Goal: Information Seeking & Learning: Learn about a topic

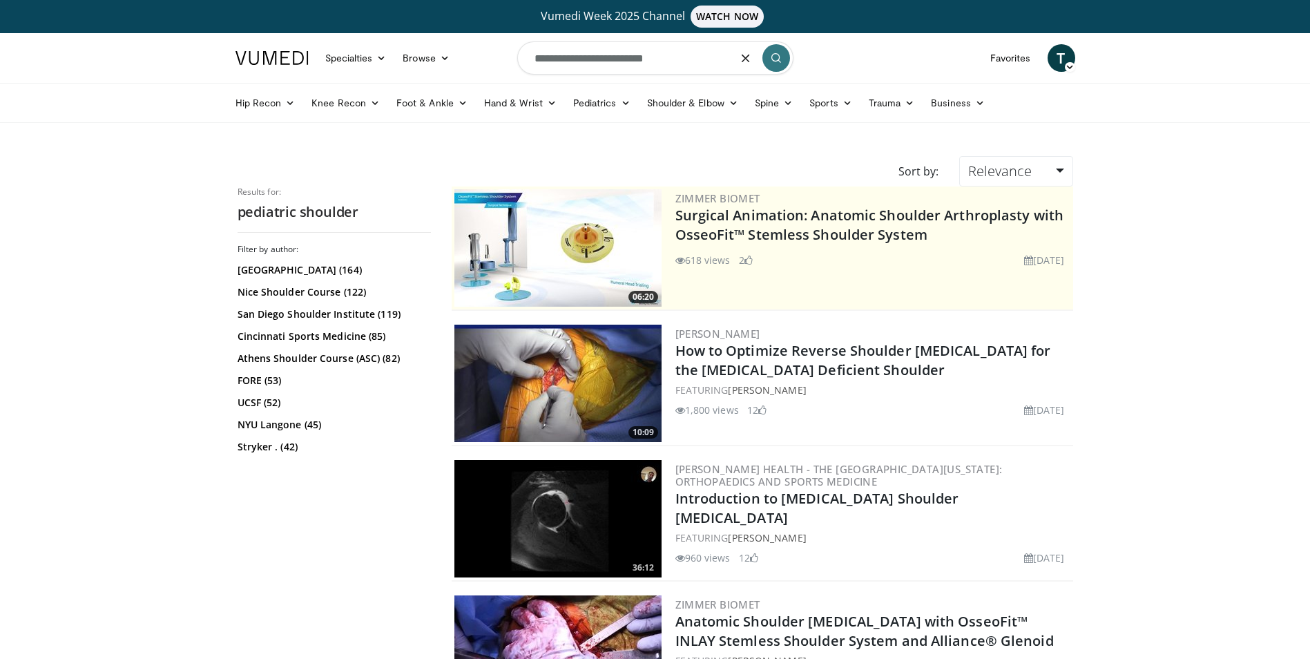
type input "**********"
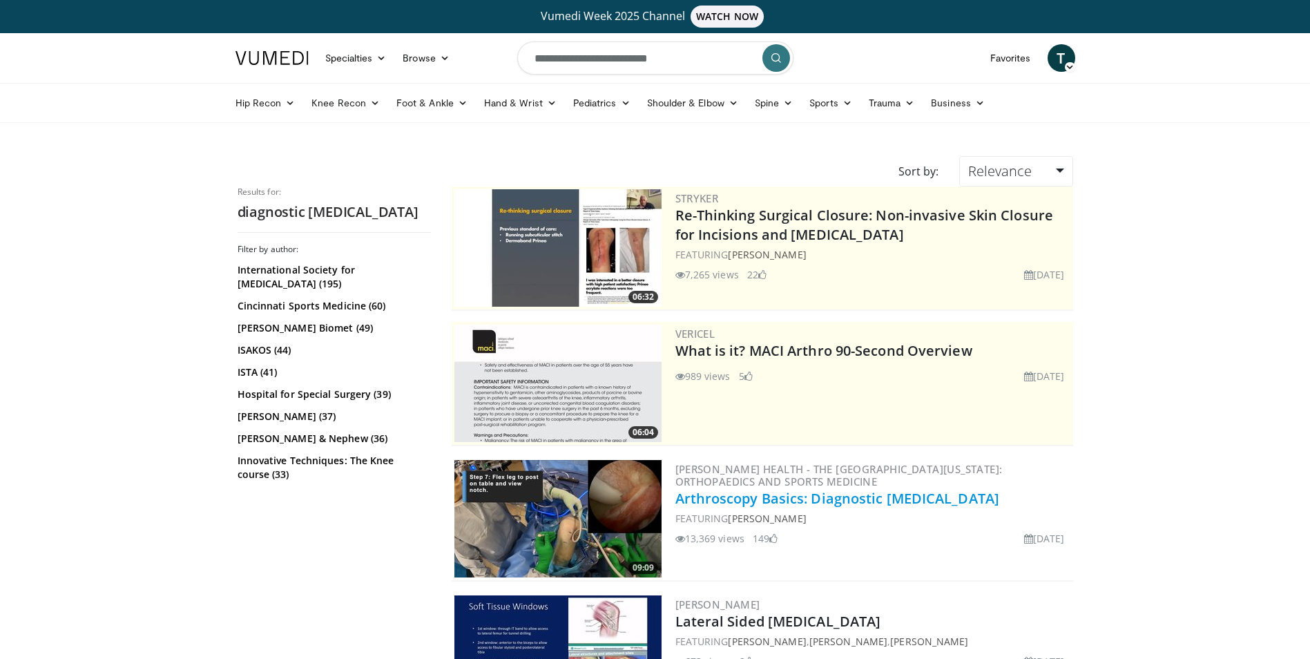
scroll to position [138, 0]
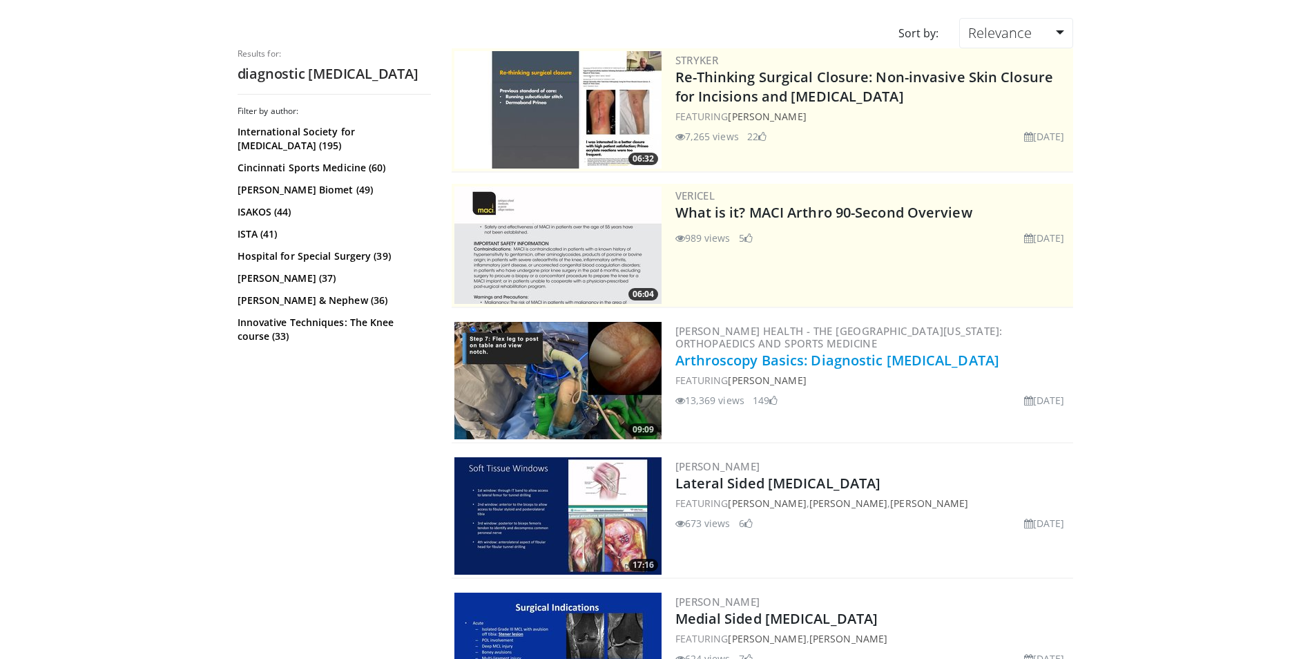
click at [744, 359] on link "Arthroscopy Basics: Diagnostic [MEDICAL_DATA]" at bounding box center [838, 360] width 325 height 19
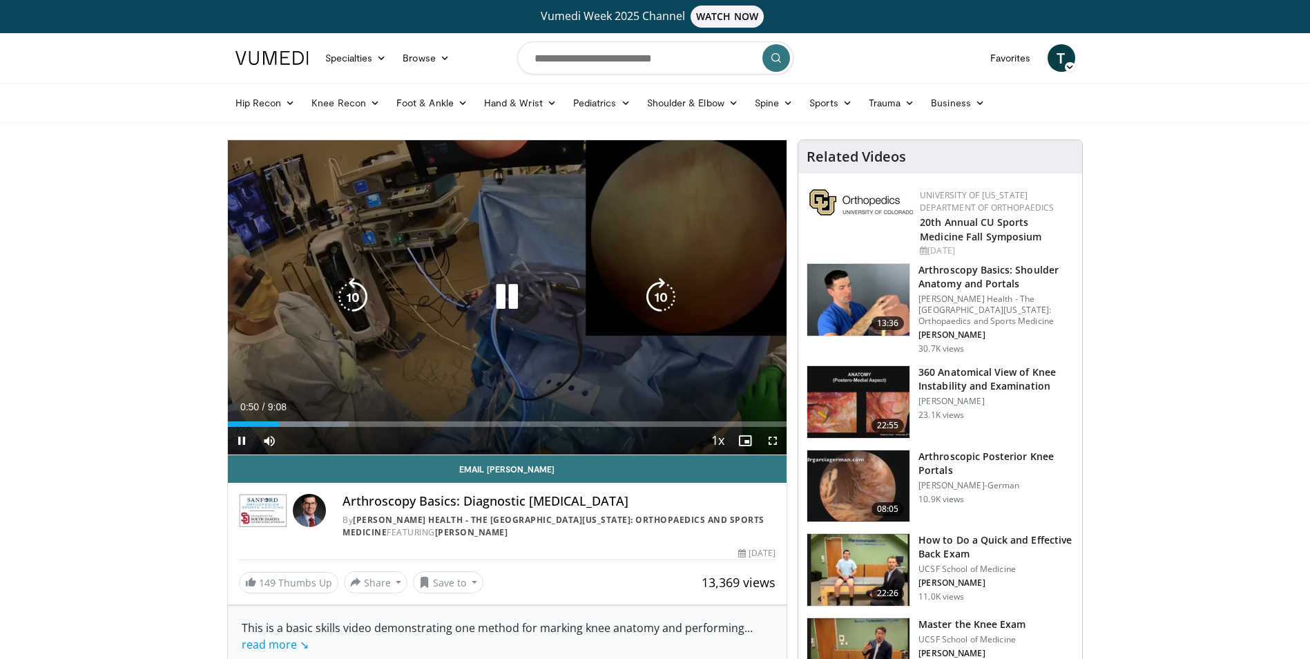
click at [348, 299] on icon "Video Player" at bounding box center [353, 297] width 39 height 39
click at [510, 290] on icon "Video Player" at bounding box center [507, 297] width 39 height 39
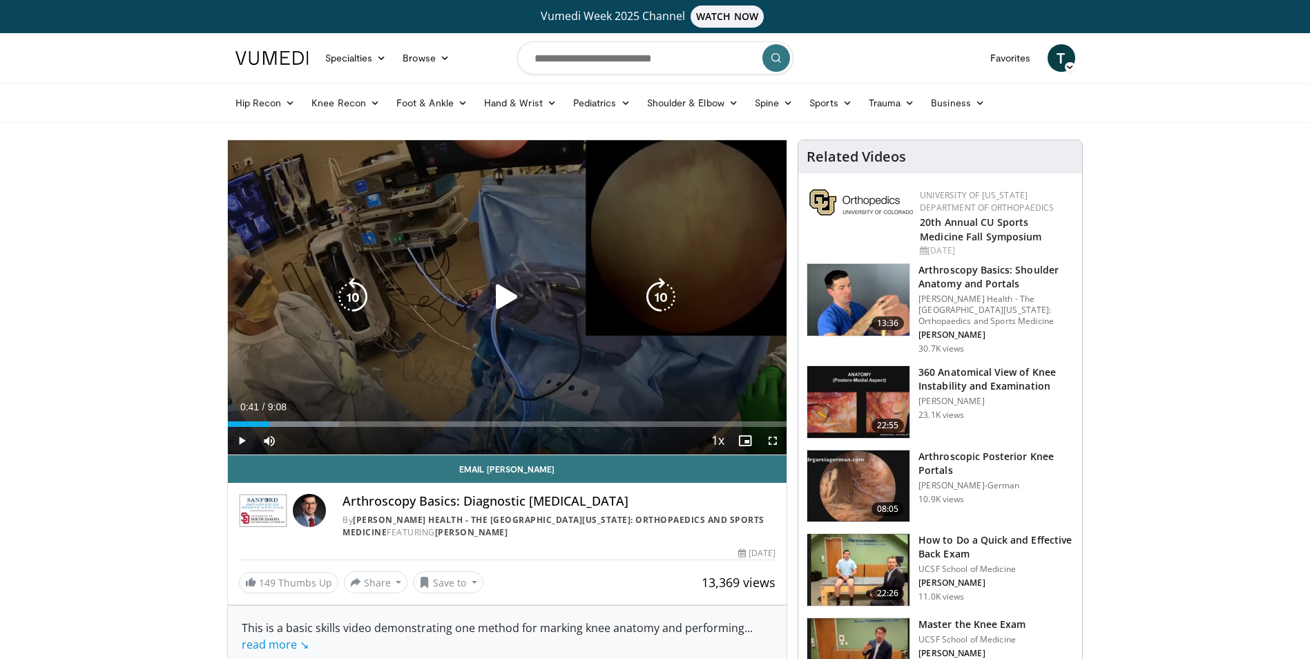
click at [504, 300] on icon "Video Player" at bounding box center [507, 297] width 39 height 39
click at [353, 298] on icon "Video Player" at bounding box center [353, 297] width 39 height 39
click at [352, 295] on icon "Video Player" at bounding box center [353, 297] width 39 height 39
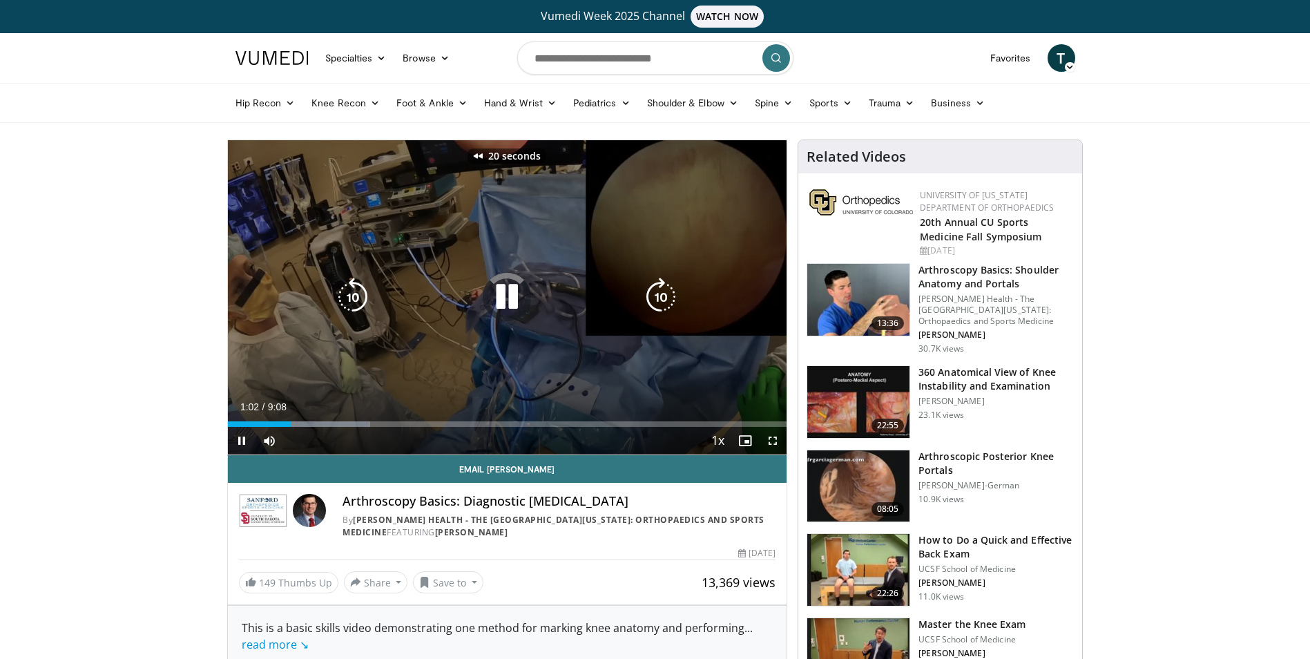
click at [352, 295] on icon "Video Player" at bounding box center [353, 297] width 39 height 39
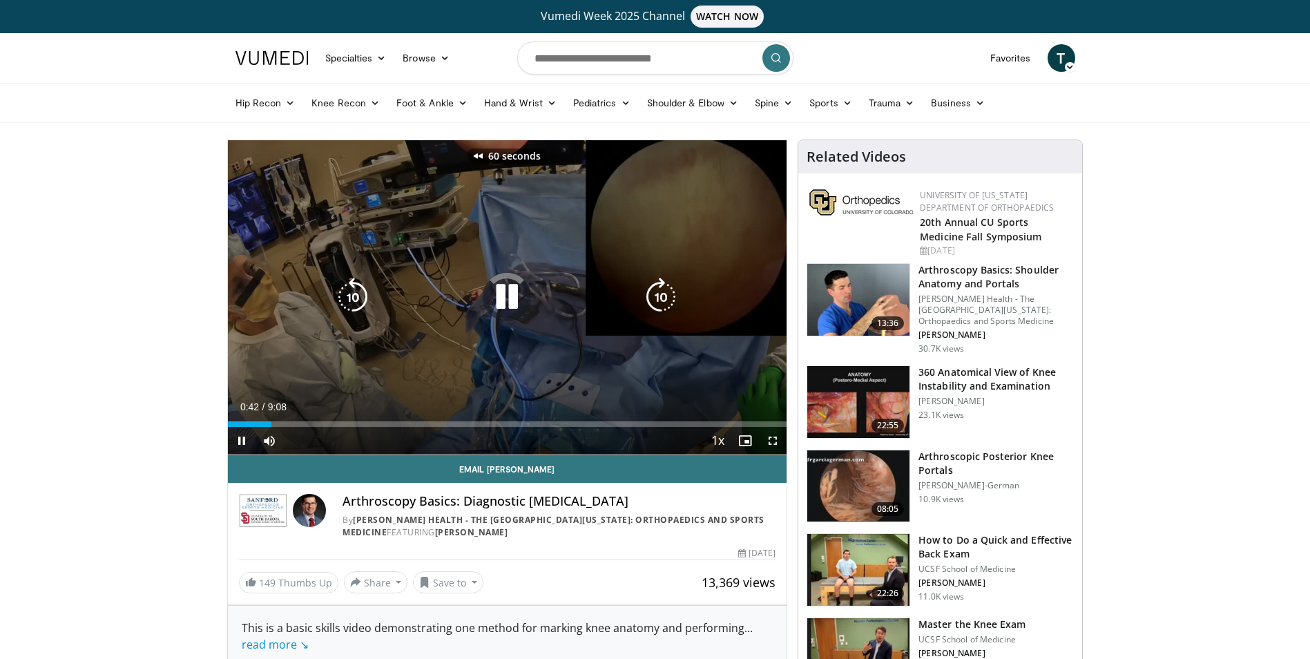
click at [352, 295] on icon "Video Player" at bounding box center [353, 297] width 39 height 39
click at [668, 297] on icon "Video Player" at bounding box center [661, 297] width 39 height 39
click at [351, 308] on icon "Video Player" at bounding box center [353, 297] width 39 height 39
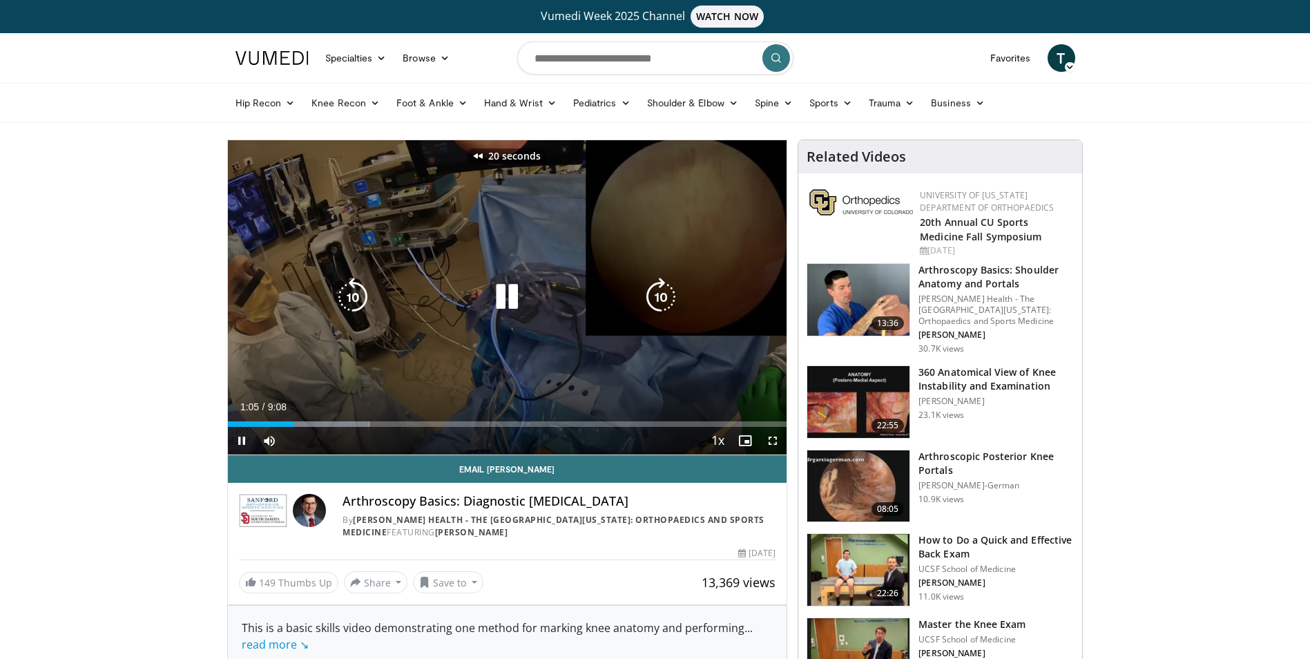
click at [351, 308] on icon "Video Player" at bounding box center [353, 297] width 39 height 39
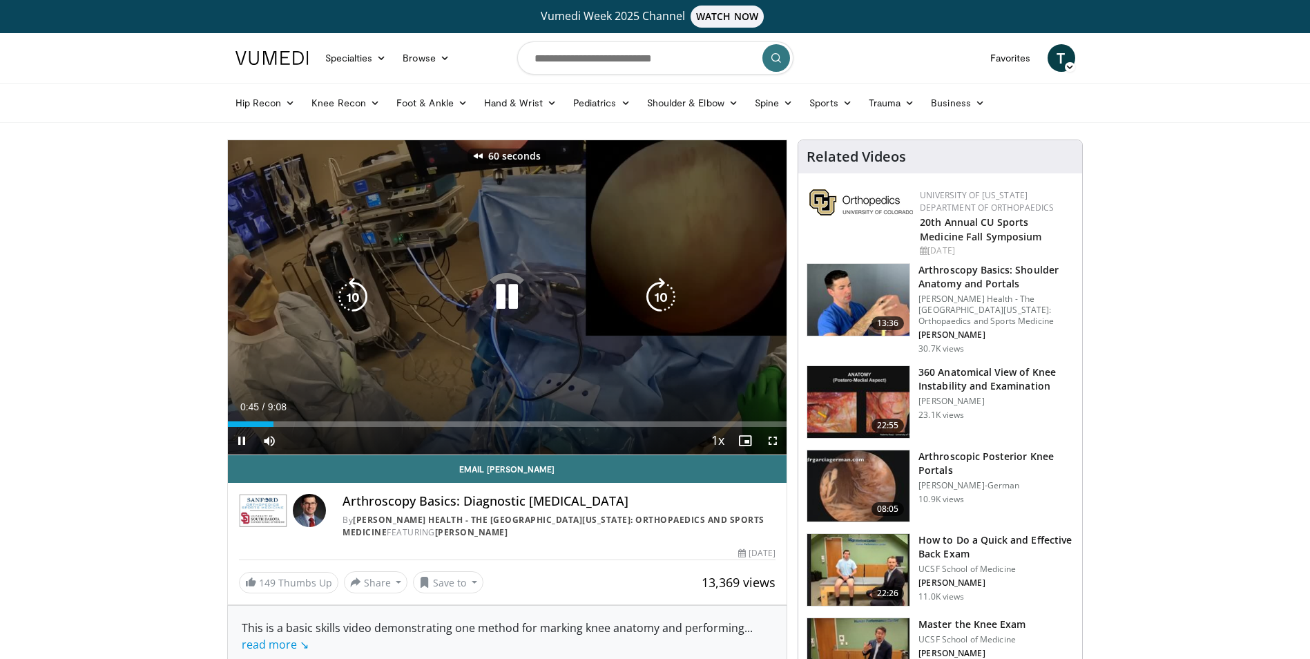
click at [351, 308] on icon "Video Player" at bounding box center [353, 297] width 39 height 39
drag, startPoint x: 649, startPoint y: 292, endPoint x: 661, endPoint y: 294, distance: 12.7
click at [661, 294] on icon "Video Player" at bounding box center [661, 297] width 39 height 39
click at [359, 304] on icon "Video Player" at bounding box center [353, 297] width 39 height 39
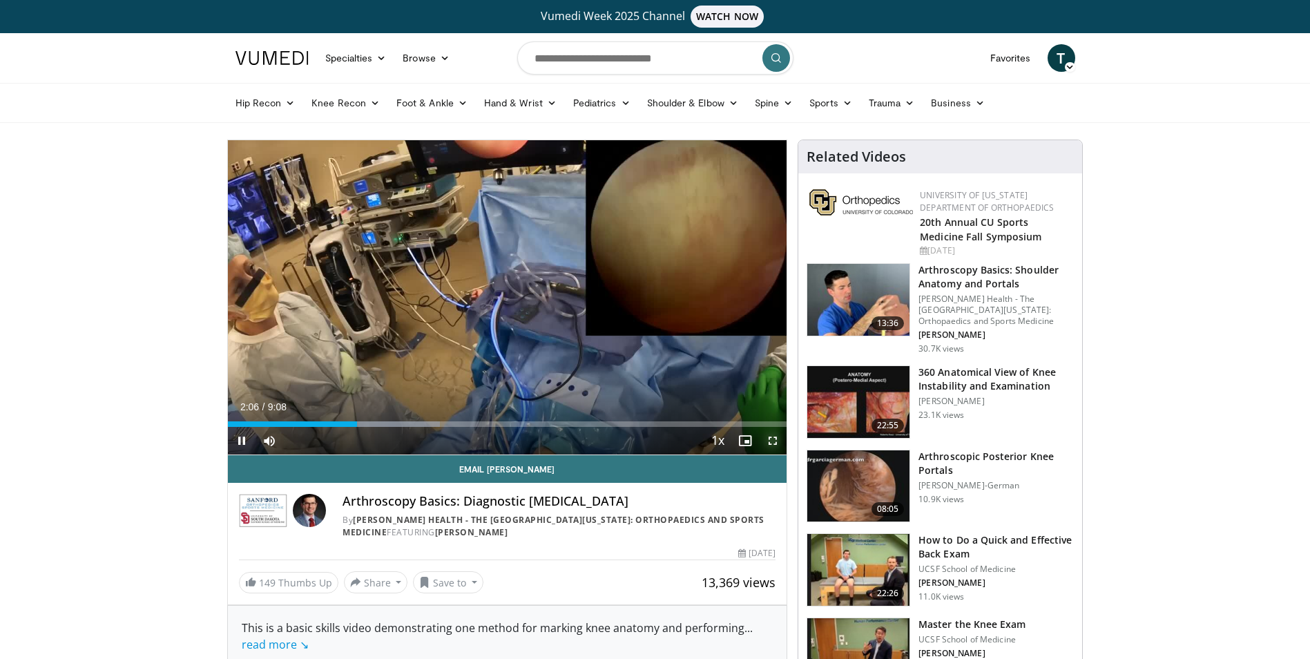
click at [770, 442] on span "Video Player" at bounding box center [773, 441] width 28 height 28
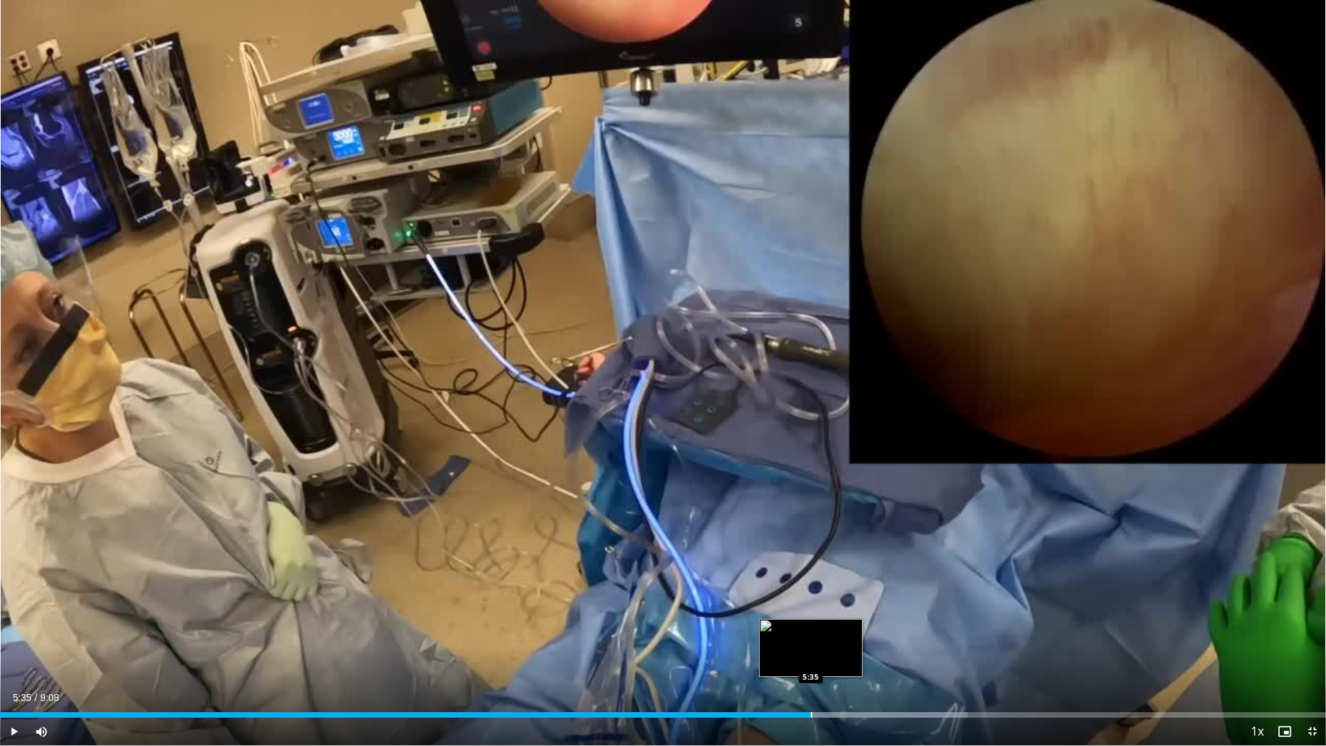
drag, startPoint x: 857, startPoint y: 714, endPoint x: 811, endPoint y: 716, distance: 45.6
click at [811, 658] on div "Progress Bar" at bounding box center [811, 715] width 1 height 6
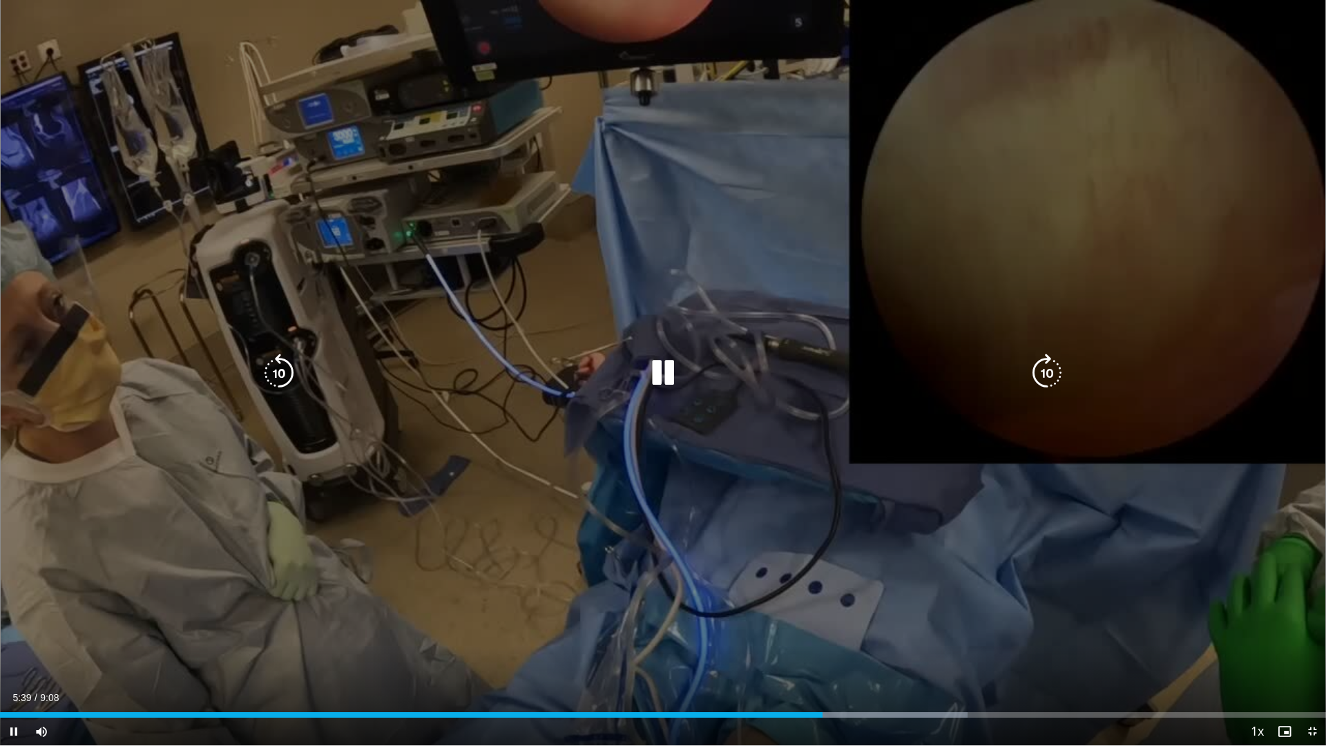
click at [288, 376] on icon "Video Player" at bounding box center [279, 373] width 39 height 39
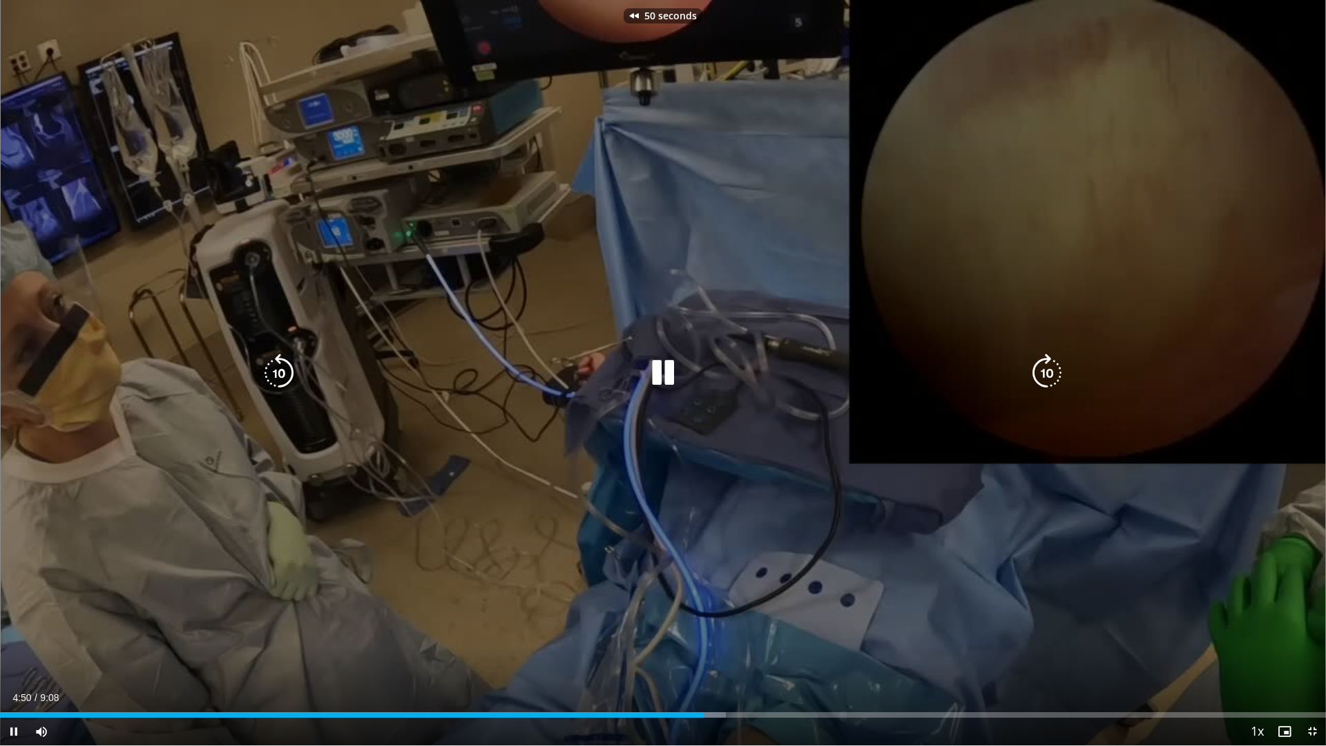
click at [288, 376] on icon "Video Player" at bounding box center [279, 373] width 39 height 39
click at [524, 420] on div "80 seconds Tap to unmute" at bounding box center [663, 372] width 1326 height 745
click at [287, 374] on icon "Video Player" at bounding box center [279, 373] width 39 height 39
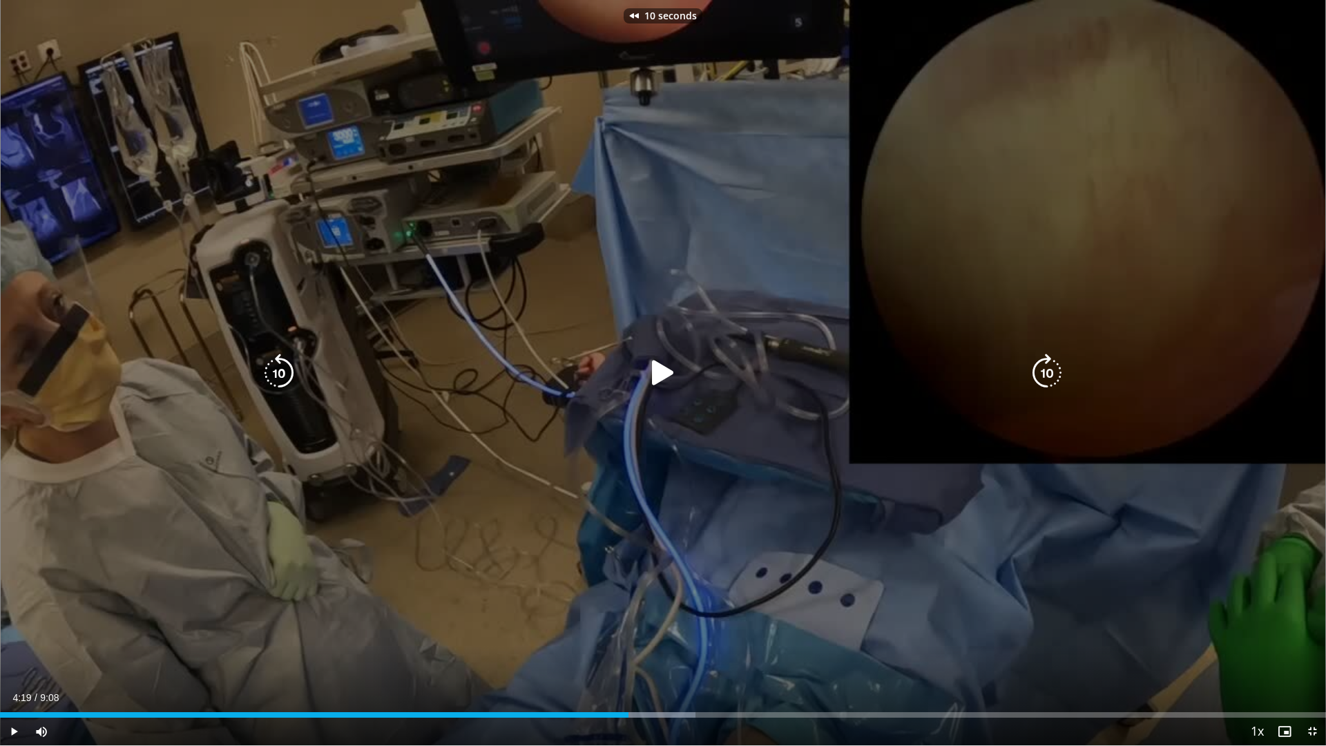
click at [644, 370] on icon "Video Player" at bounding box center [663, 373] width 39 height 39
click at [278, 374] on icon "Video Player" at bounding box center [279, 373] width 39 height 39
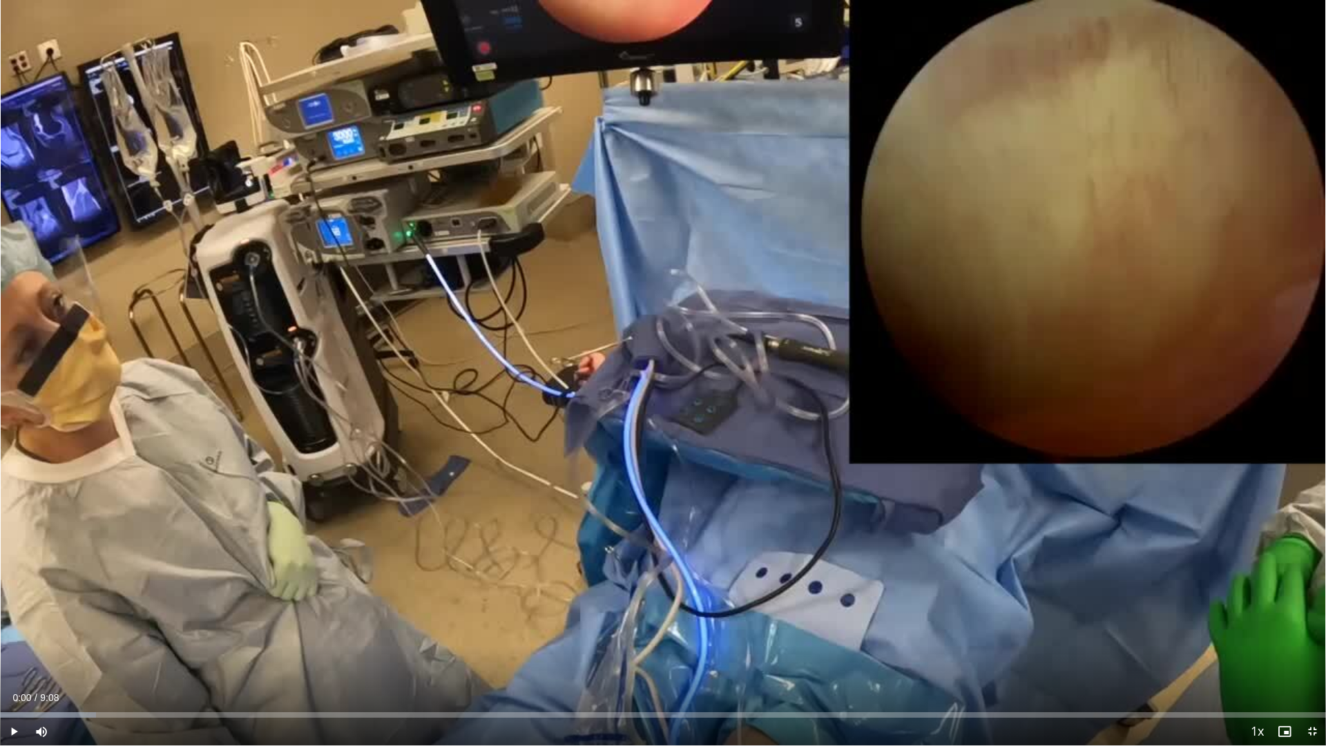
drag, startPoint x: 1316, startPoint y: 709, endPoint x: 0, endPoint y: 720, distance: 1316.0
click at [0, 658] on div "Current Time 0:00 / Duration 9:08 Play Skip Backward Skip Forward Mute 70% Load…" at bounding box center [663, 732] width 1326 height 28
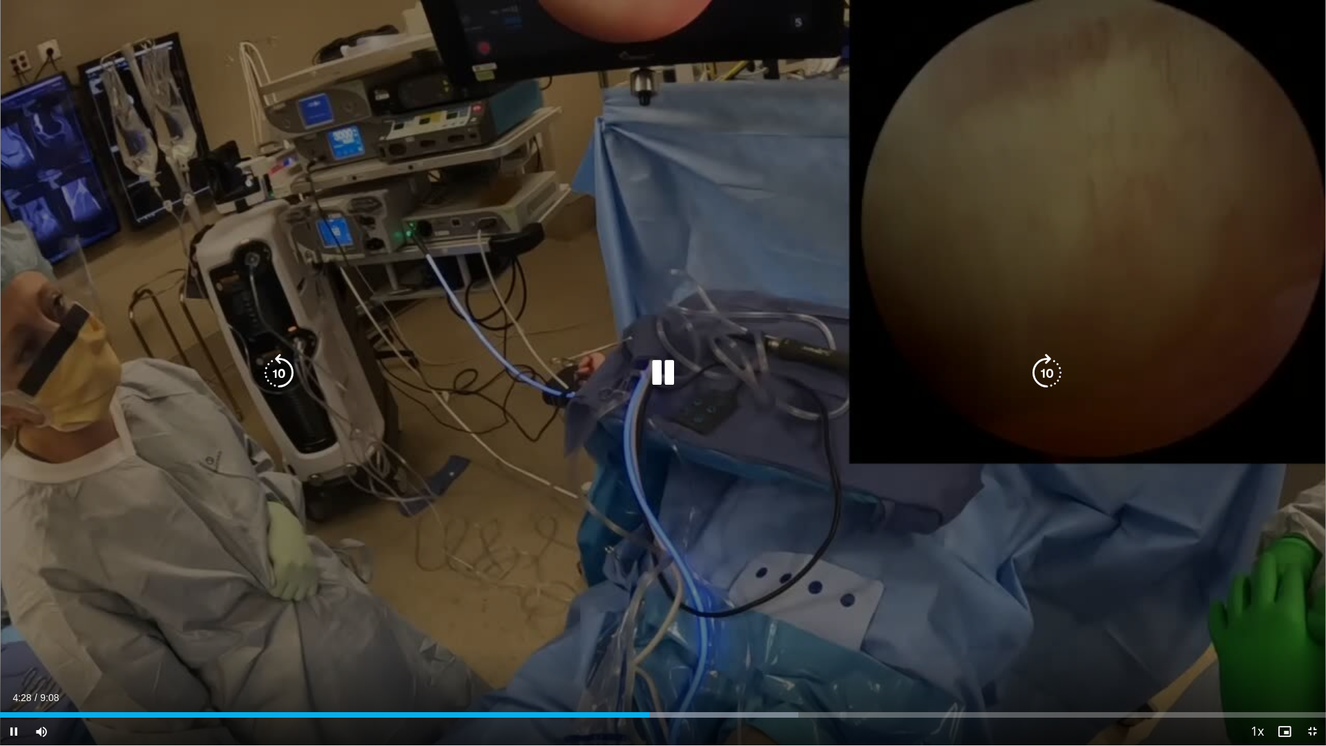
click at [273, 371] on icon "Video Player" at bounding box center [279, 373] width 39 height 39
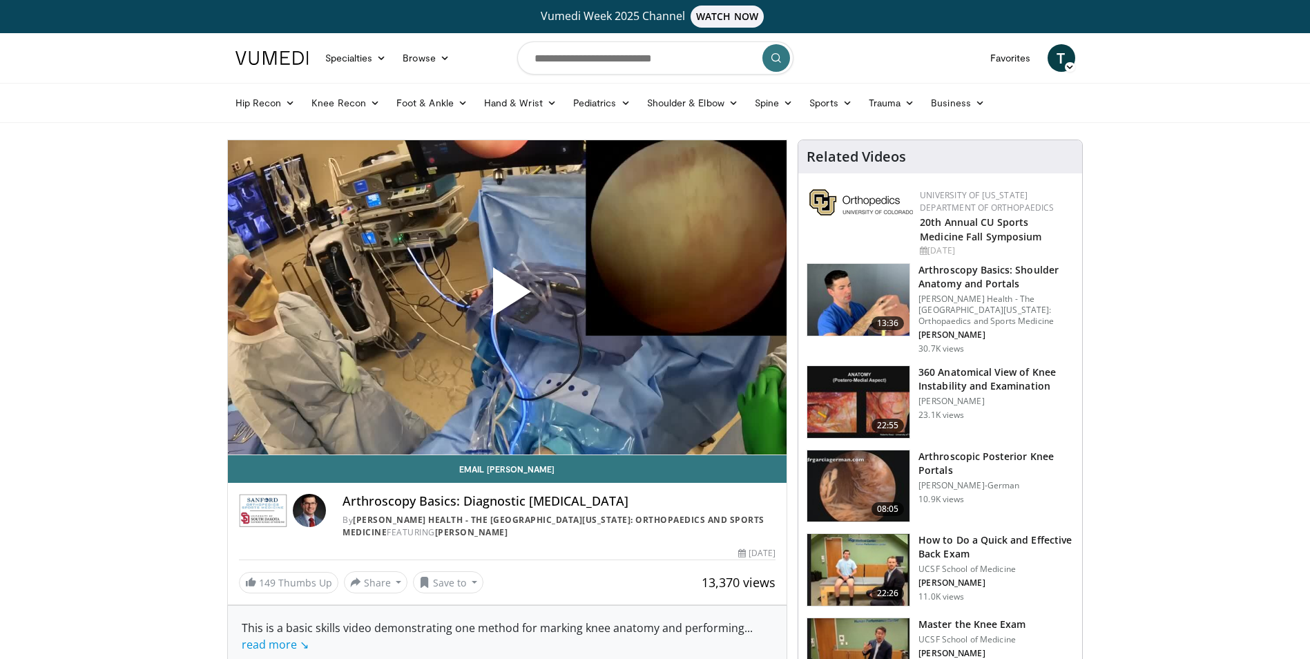
click at [507, 297] on span "Video Player" at bounding box center [507, 297] width 0 height 0
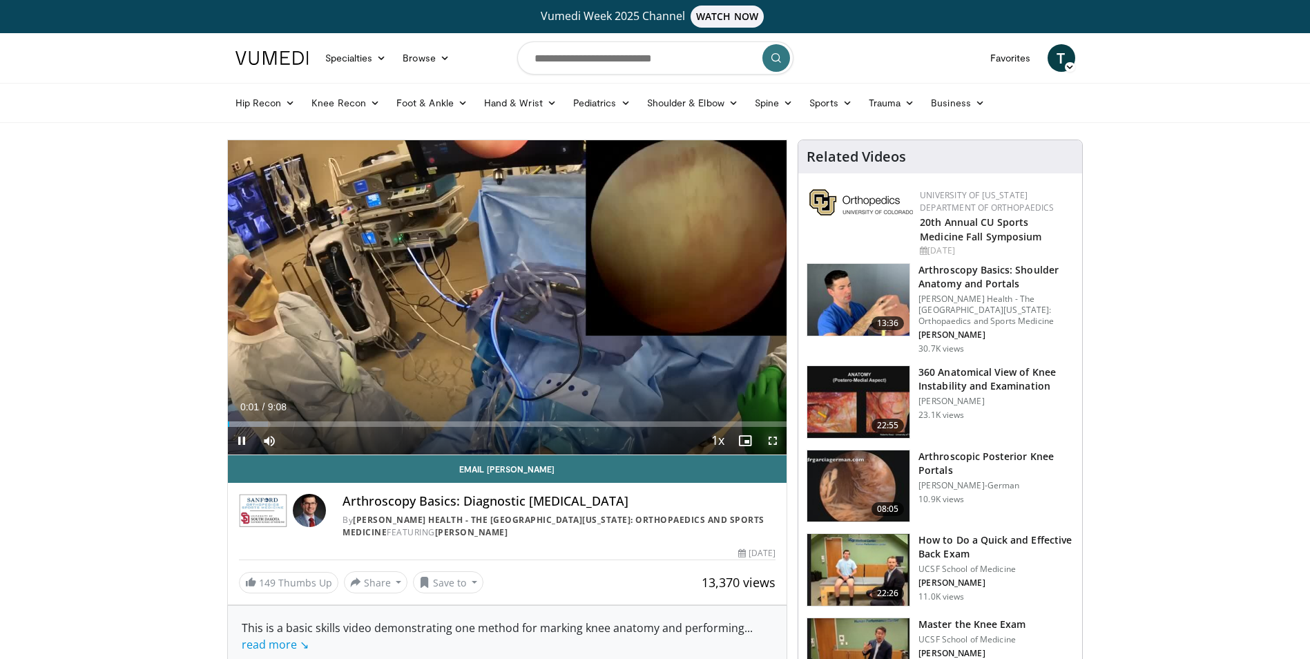
click at [770, 441] on span "Video Player" at bounding box center [773, 441] width 28 height 28
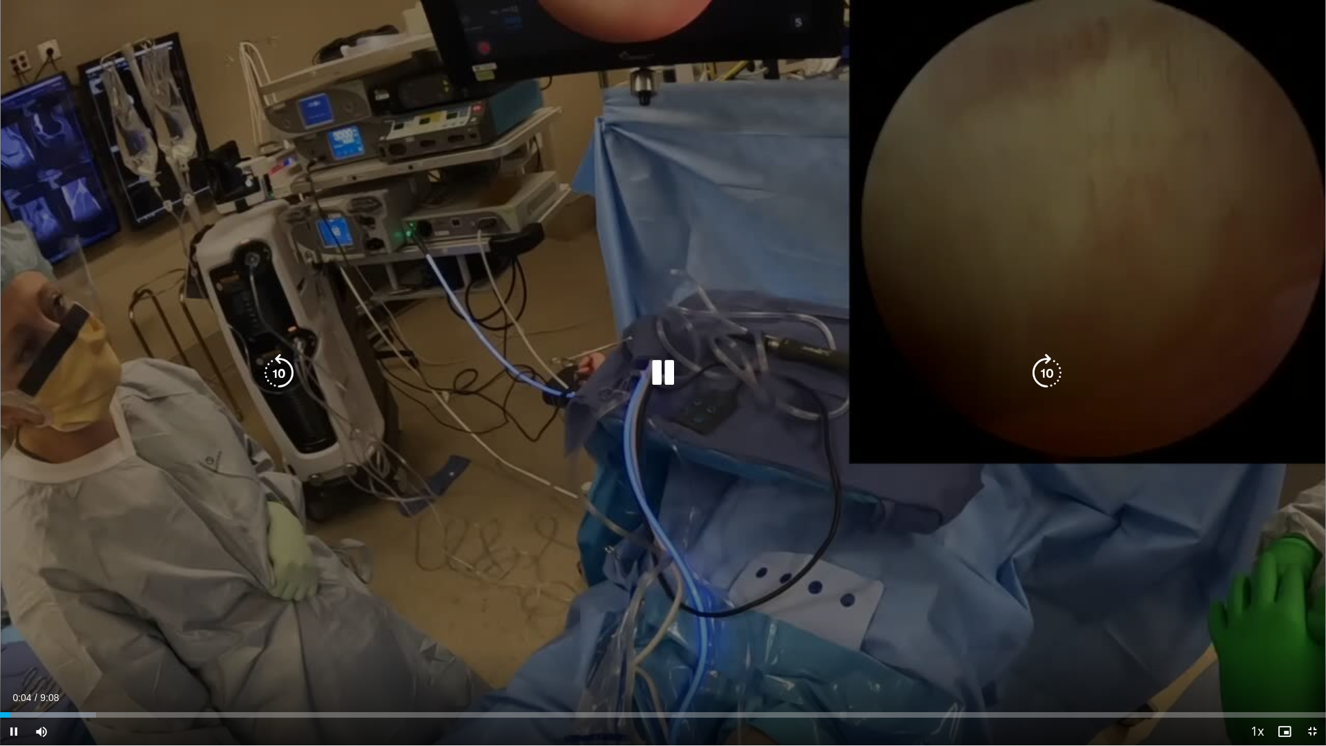
drag, startPoint x: 1034, startPoint y: 382, endPoint x: 1044, endPoint y: 379, distance: 10.9
click at [1044, 379] on icon "Video Player" at bounding box center [1047, 373] width 39 height 39
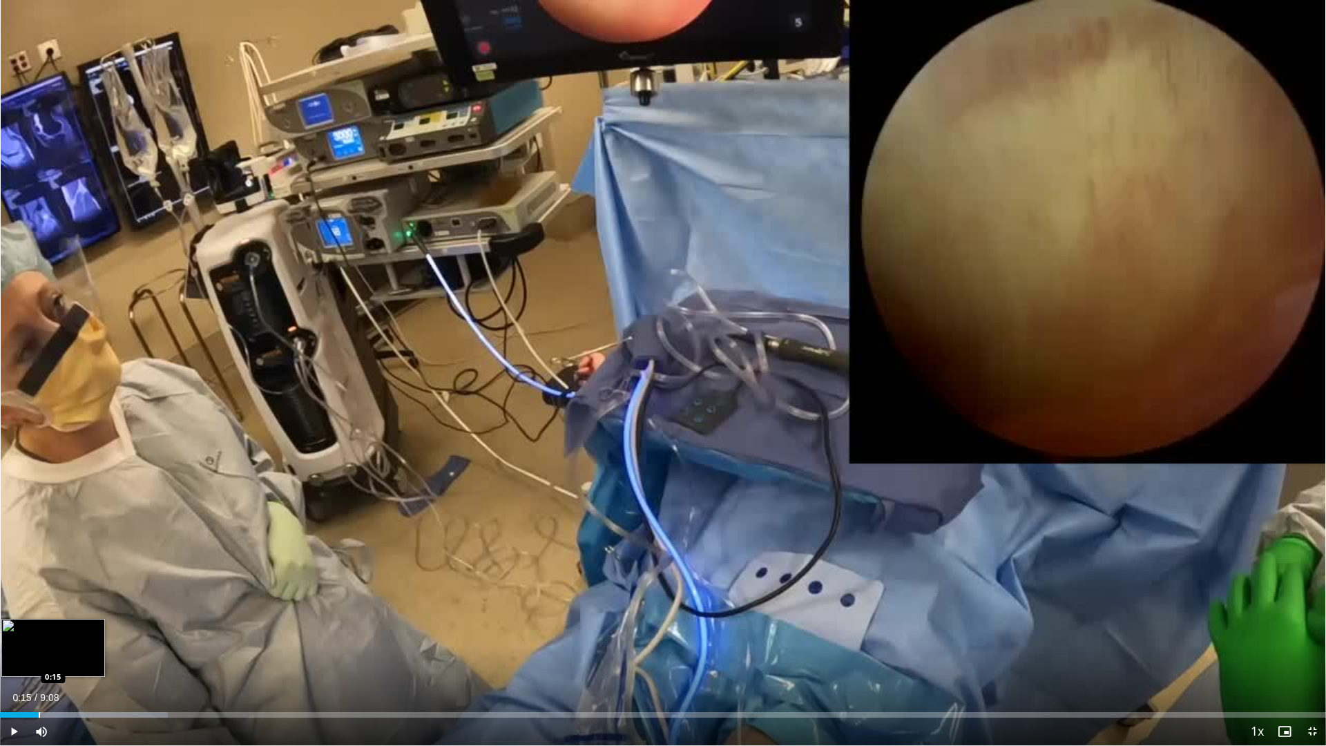
drag, startPoint x: 1286, startPoint y: 716, endPoint x: 39, endPoint y: 714, distance: 1246.9
click at [39, 658] on div "Loaded : 12.65% 0:15 0:15" at bounding box center [663, 715] width 1326 height 6
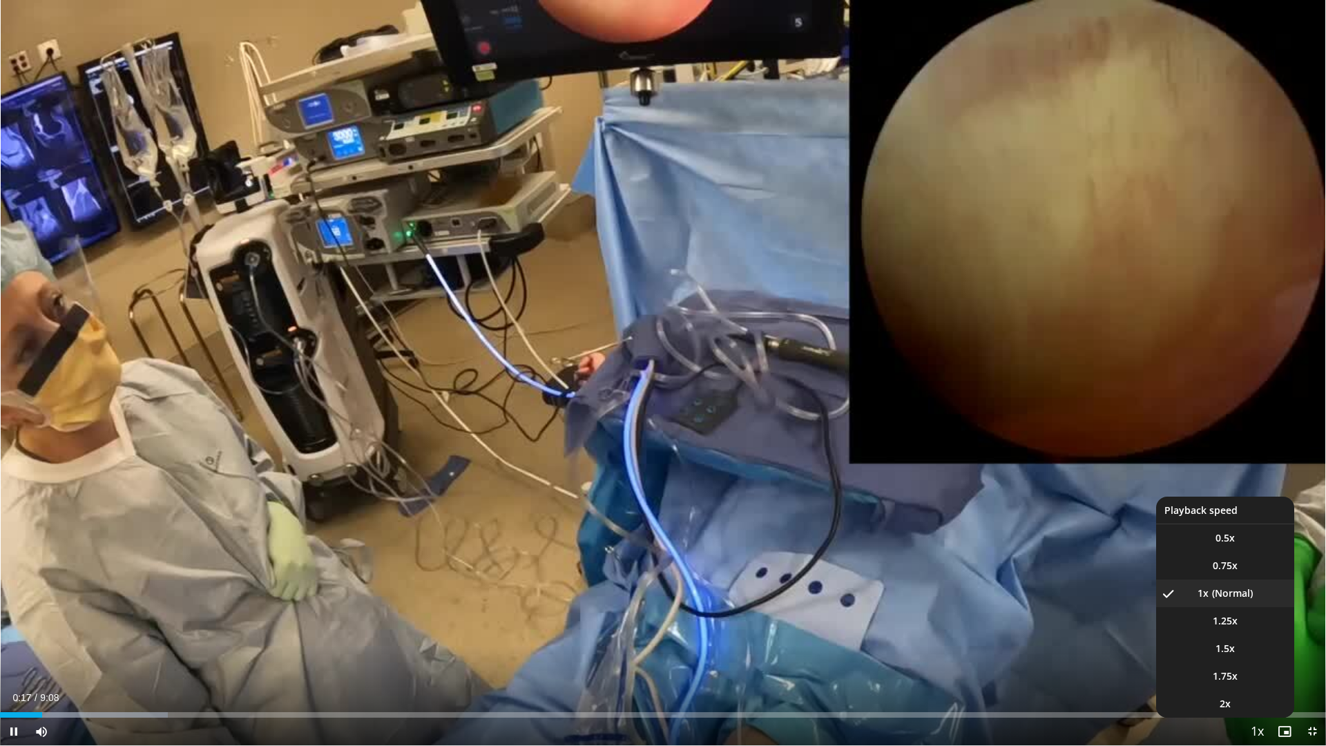
click at [1250, 658] on span "Video Player" at bounding box center [1257, 732] width 19 height 28
click at [1261, 658] on span "Video Player" at bounding box center [1257, 732] width 19 height 28
click at [1238, 658] on li "2x" at bounding box center [1225, 704] width 138 height 28
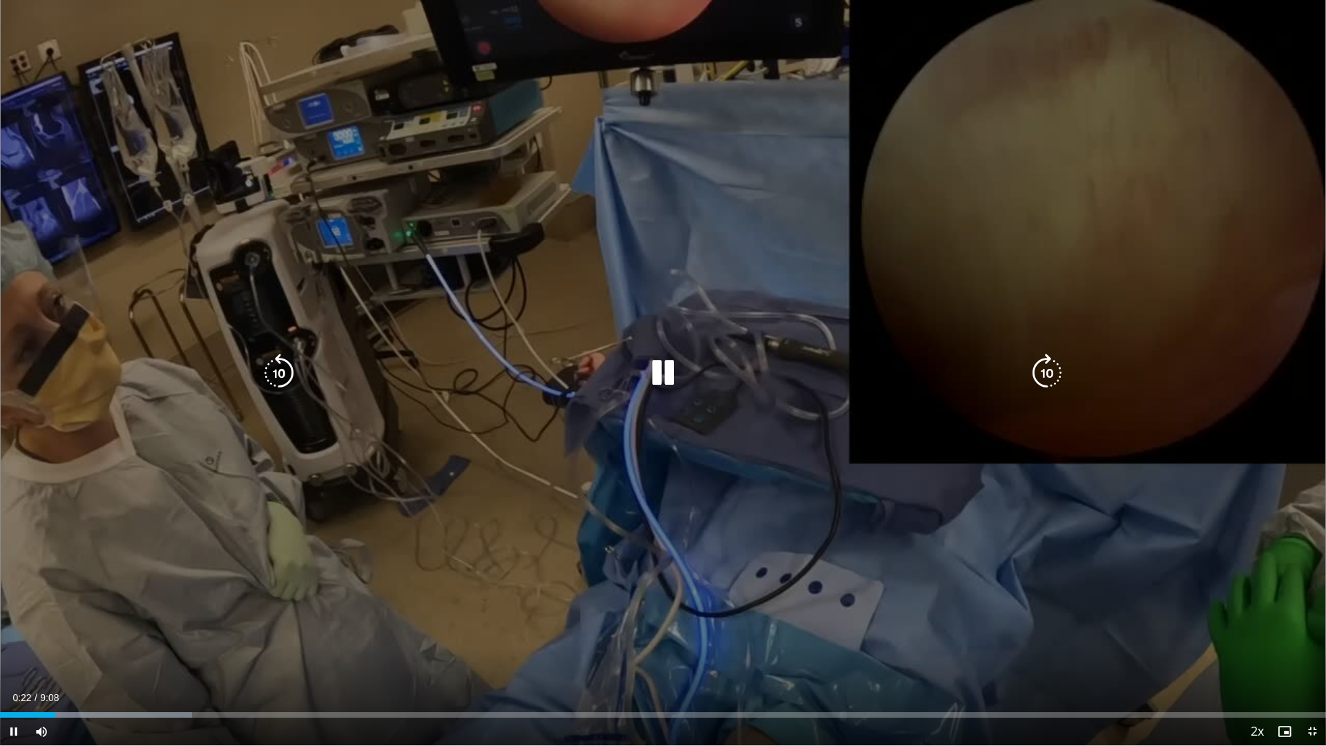
click at [1190, 280] on div "10 seconds Tap to unmute" at bounding box center [663, 372] width 1326 height 745
click at [1140, 202] on div "10 seconds Tap to unmute" at bounding box center [663, 372] width 1326 height 745
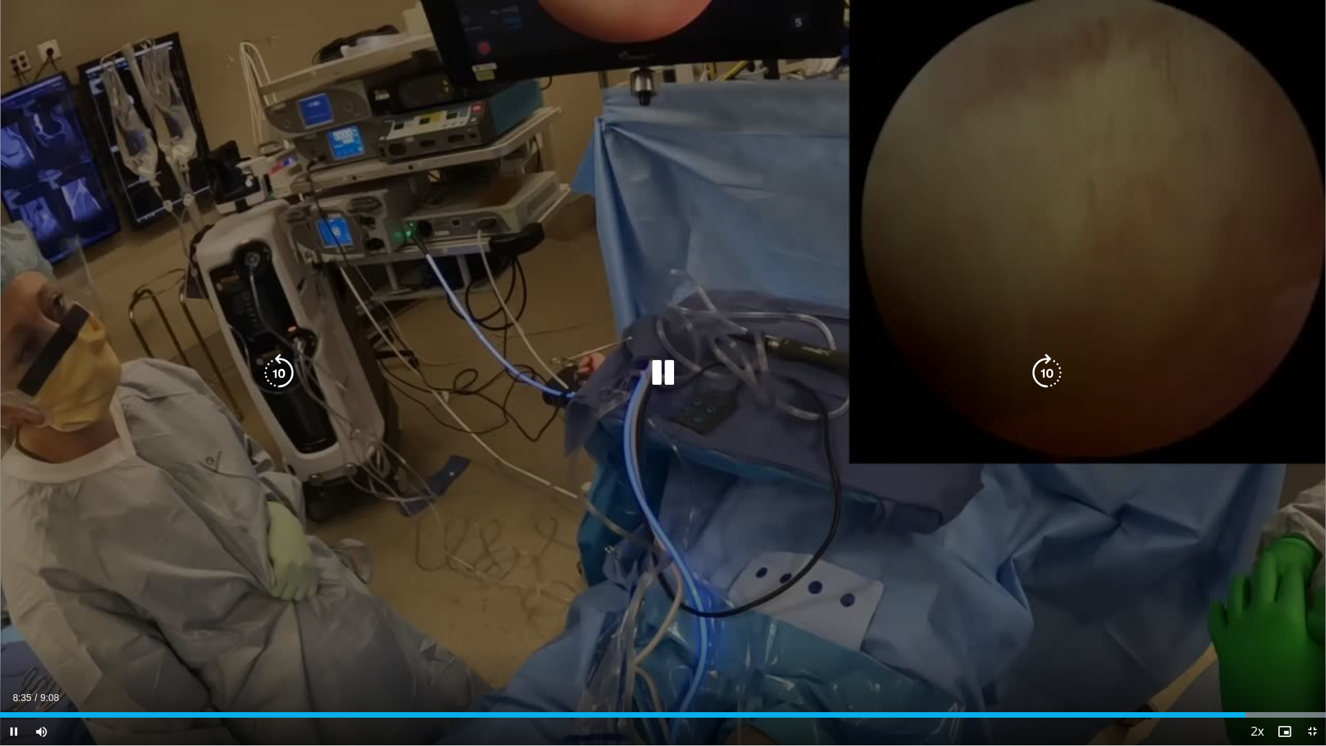
click at [668, 381] on icon "Video Player" at bounding box center [663, 373] width 39 height 39
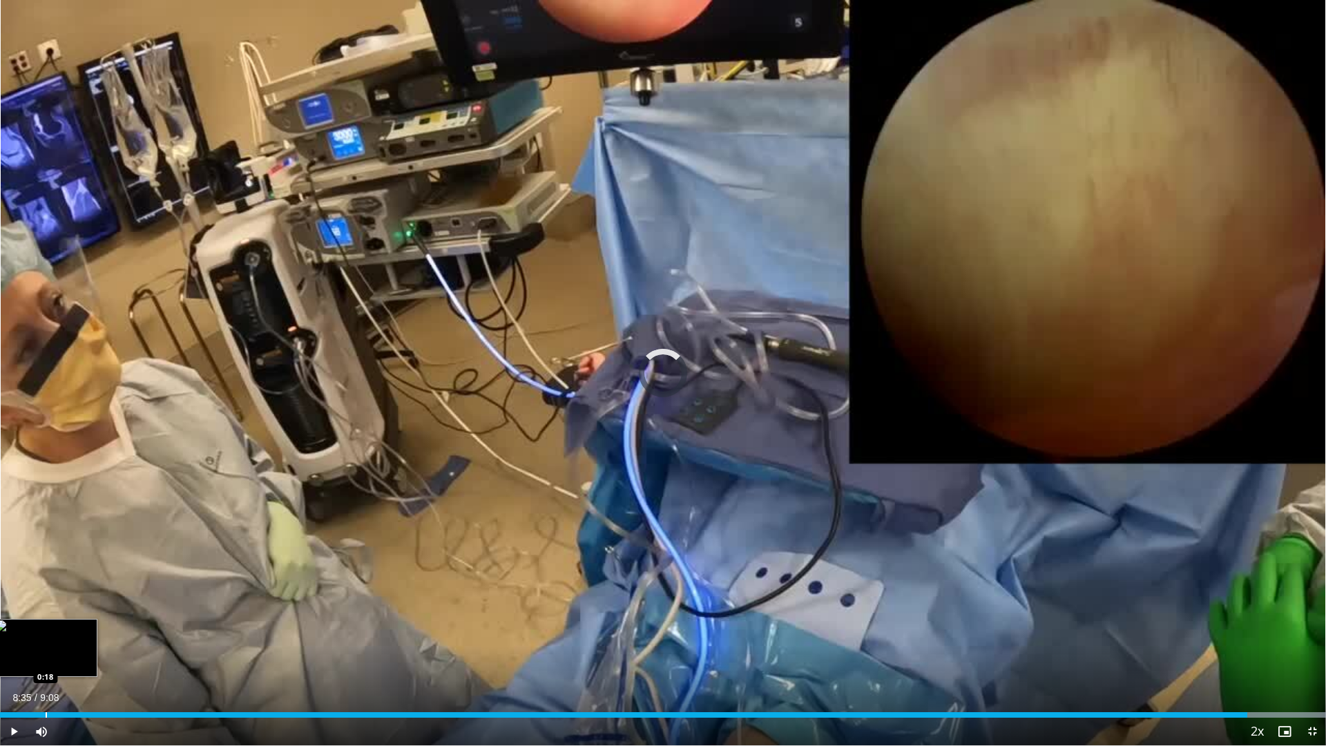
click at [46, 658] on div "Progress Bar" at bounding box center [46, 715] width 1 height 6
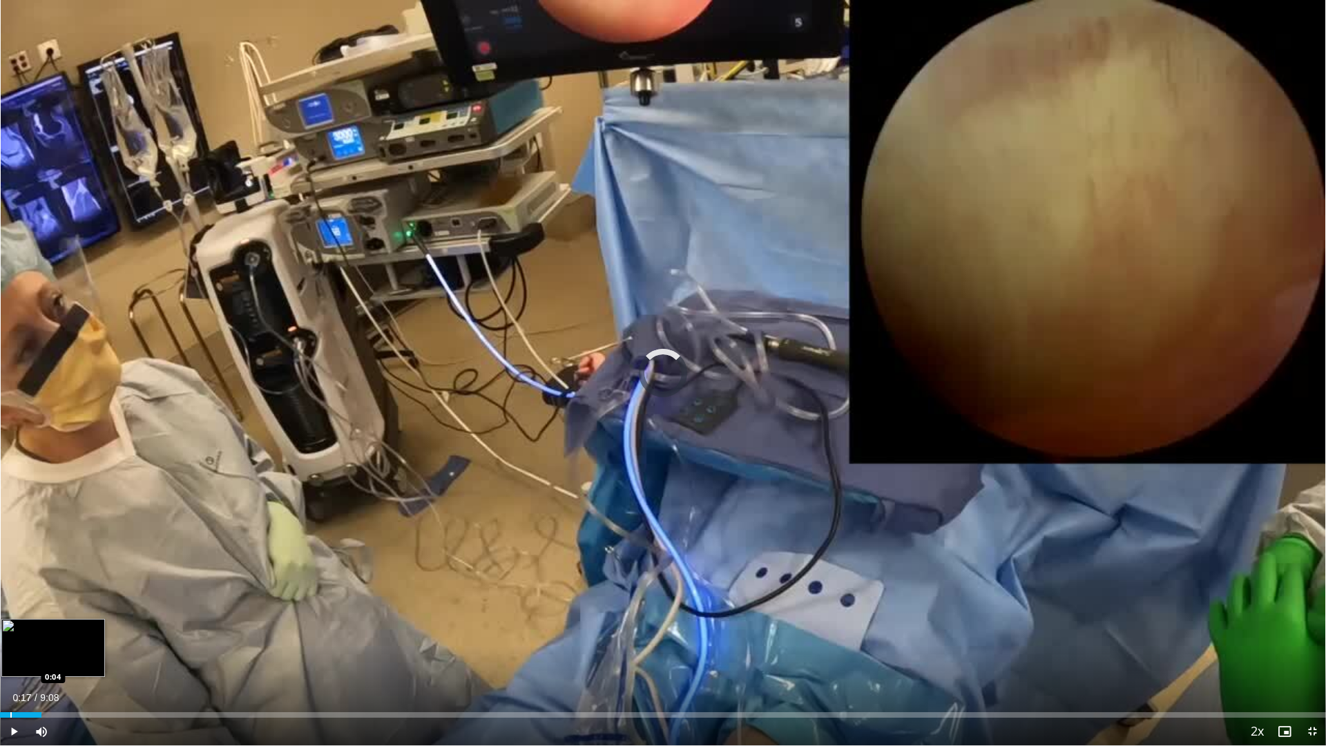
drag, startPoint x: 42, startPoint y: 714, endPoint x: 6, endPoint y: 713, distance: 36.6
click at [6, 658] on div "Loaded : 1.46% 0:09 0:04" at bounding box center [663, 715] width 1326 height 6
click at [12, 658] on span "Video Player" at bounding box center [14, 732] width 28 height 28
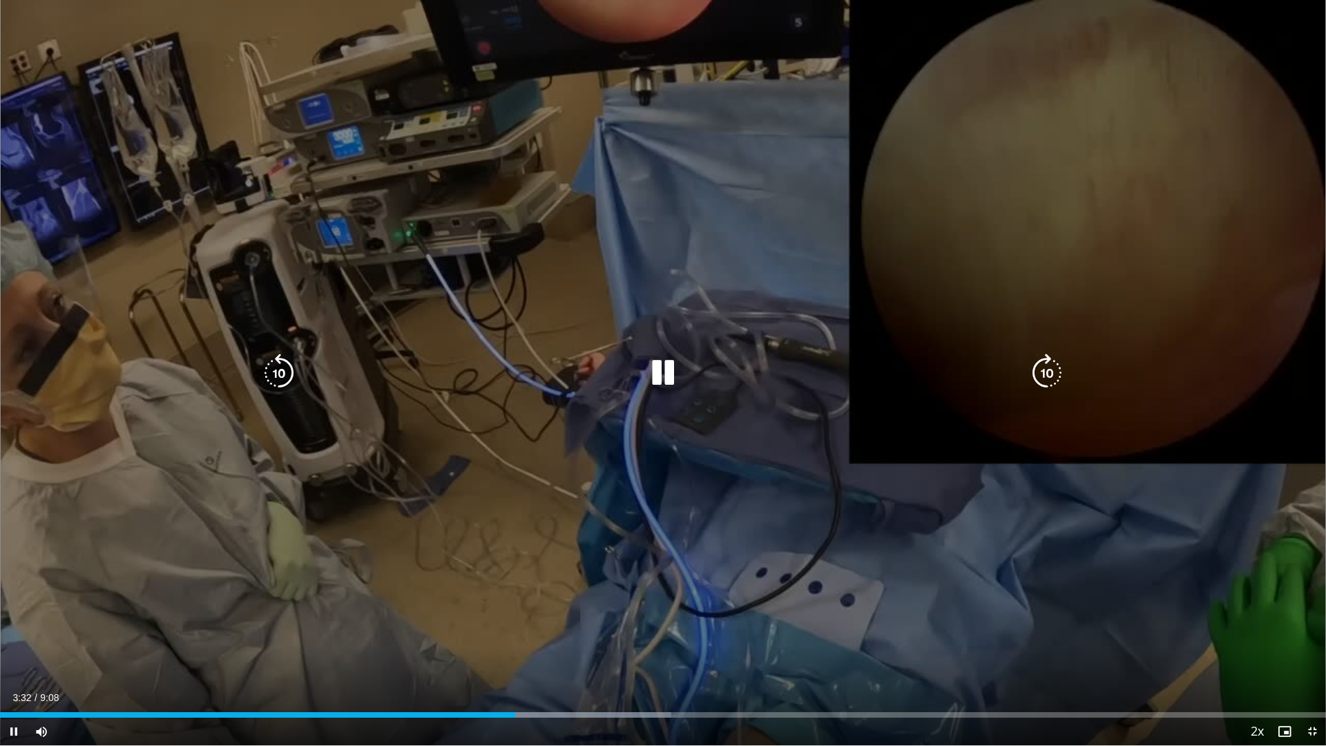
click at [294, 370] on icon "Video Player" at bounding box center [279, 373] width 39 height 39
click at [288, 371] on icon "Video Player" at bounding box center [279, 373] width 39 height 39
click at [287, 372] on icon "Video Player" at bounding box center [279, 373] width 39 height 39
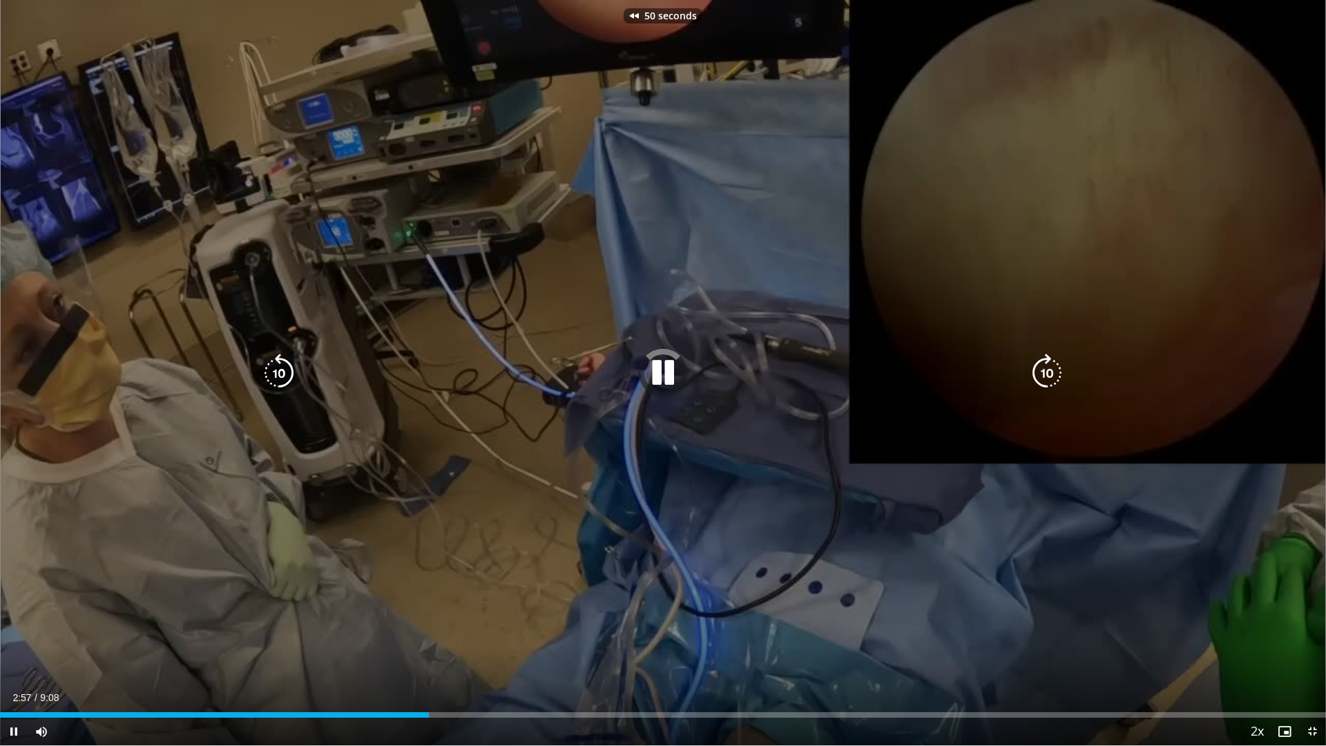
click at [287, 372] on icon "Video Player" at bounding box center [279, 373] width 39 height 39
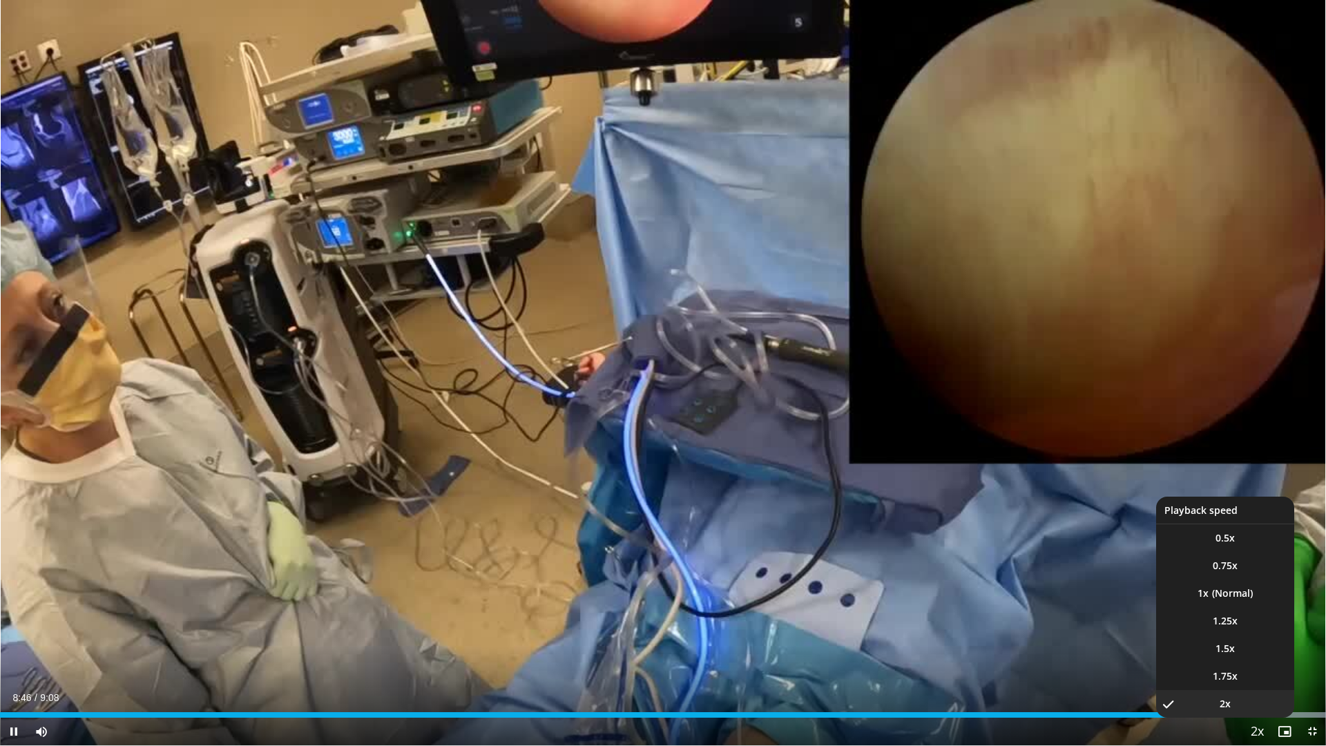
click at [1258, 658] on span "Video Player" at bounding box center [1257, 732] width 19 height 28
click at [1232, 649] on span "1.5x" at bounding box center [1225, 649] width 19 height 14
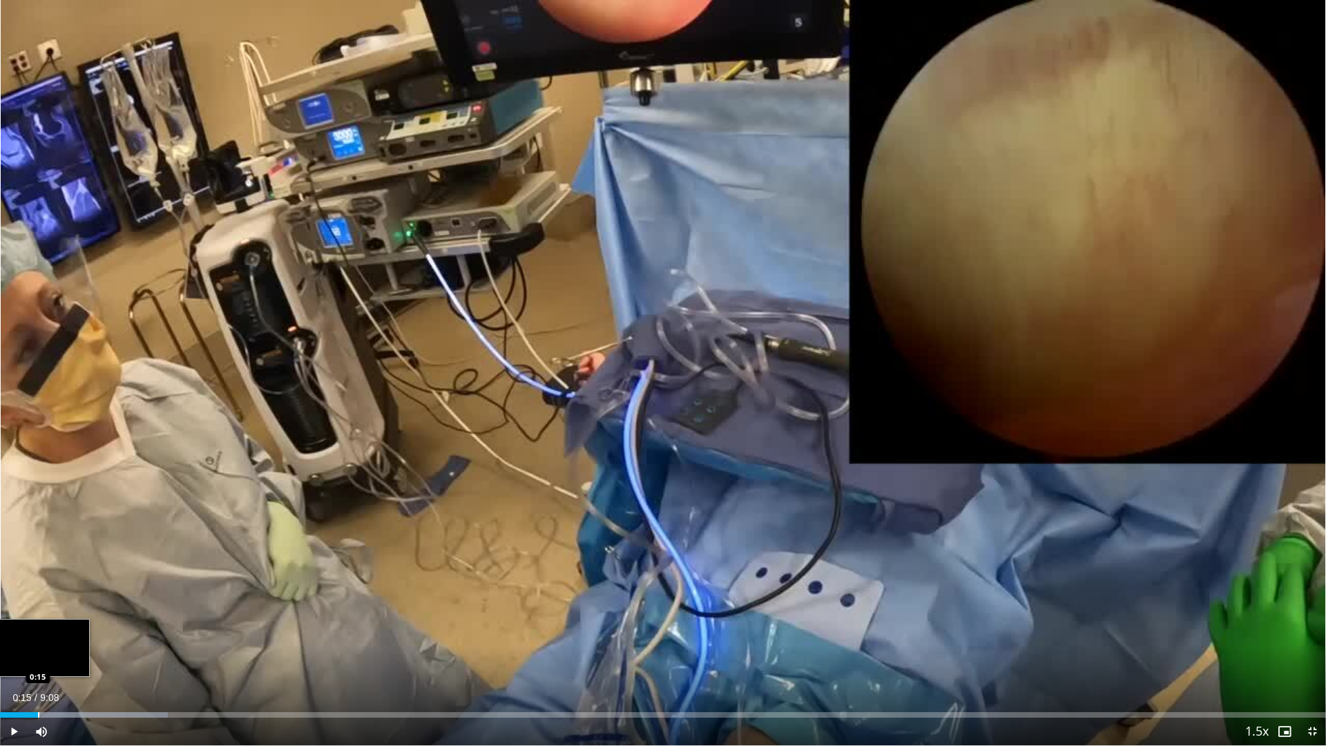
drag, startPoint x: 1268, startPoint y: 714, endPoint x: 38, endPoint y: 712, distance: 1230.3
click at [38, 658] on div "Loaded : 12.65% 0:15 0:15" at bounding box center [663, 715] width 1326 height 6
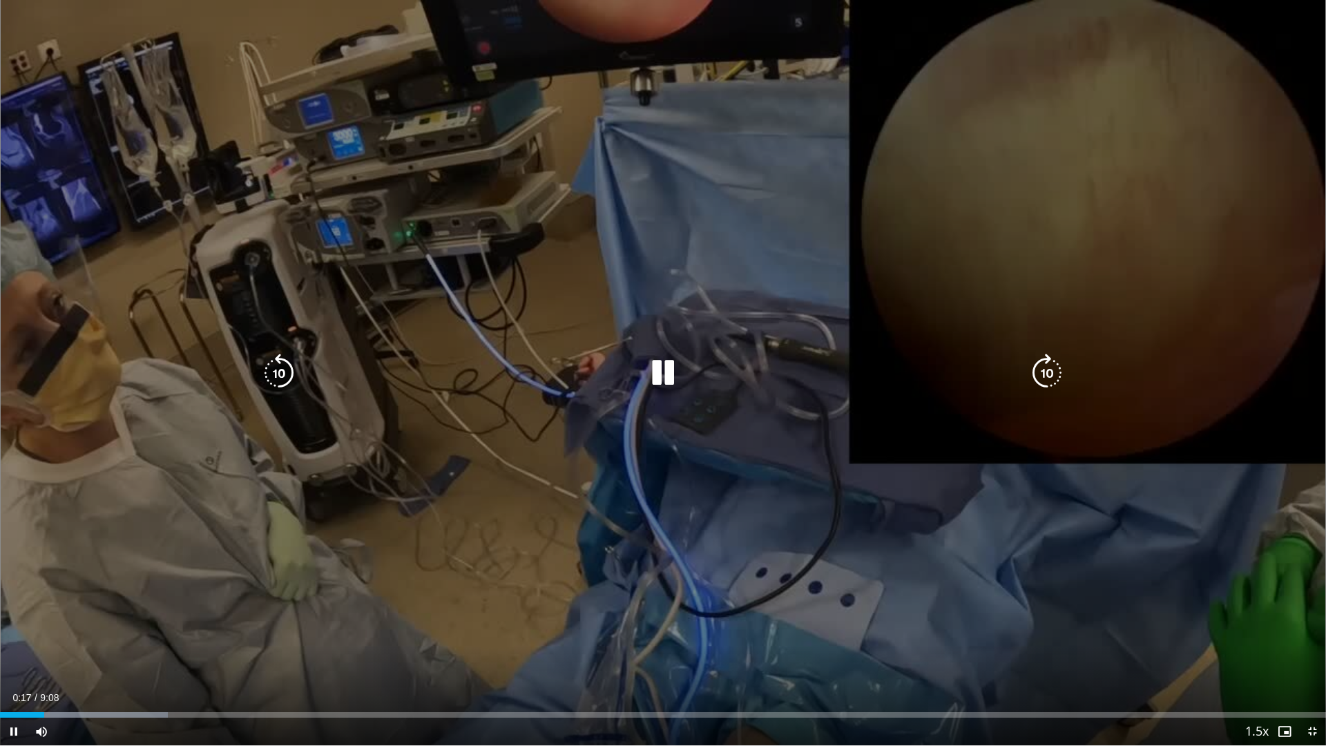
click at [1229, 241] on div "90 seconds Tap to unmute" at bounding box center [663, 372] width 1326 height 745
click at [816, 256] on div "90 seconds Tap to unmute" at bounding box center [663, 372] width 1326 height 745
click at [271, 365] on icon "Video Player" at bounding box center [279, 373] width 39 height 39
click at [273, 364] on icon "Video Player" at bounding box center [279, 373] width 39 height 39
click at [274, 363] on icon "Video Player" at bounding box center [279, 373] width 39 height 39
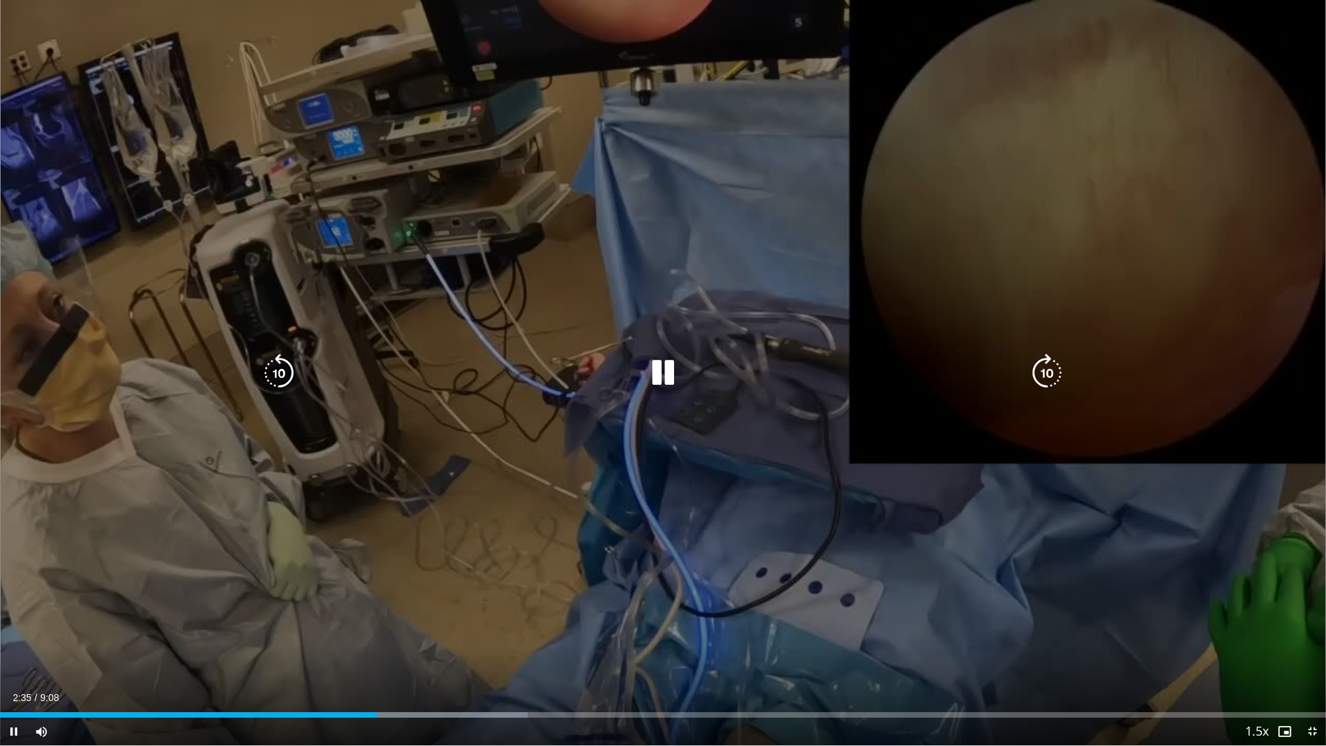
click at [283, 370] on icon "Video Player" at bounding box center [279, 373] width 39 height 39
click at [285, 370] on icon "Video Player" at bounding box center [279, 373] width 39 height 39
click at [287, 370] on icon "Video Player" at bounding box center [279, 373] width 39 height 39
click at [287, 364] on icon "Video Player" at bounding box center [279, 373] width 39 height 39
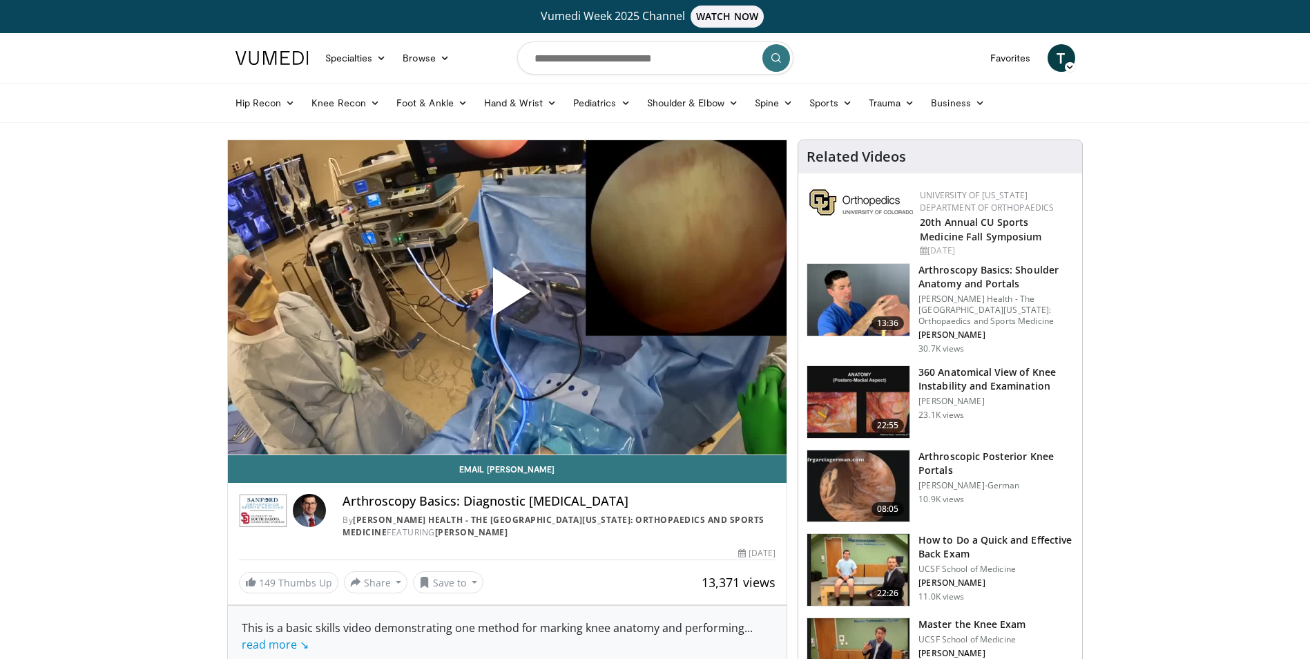
click at [507, 297] on span "Video Player" at bounding box center [507, 297] width 0 height 0
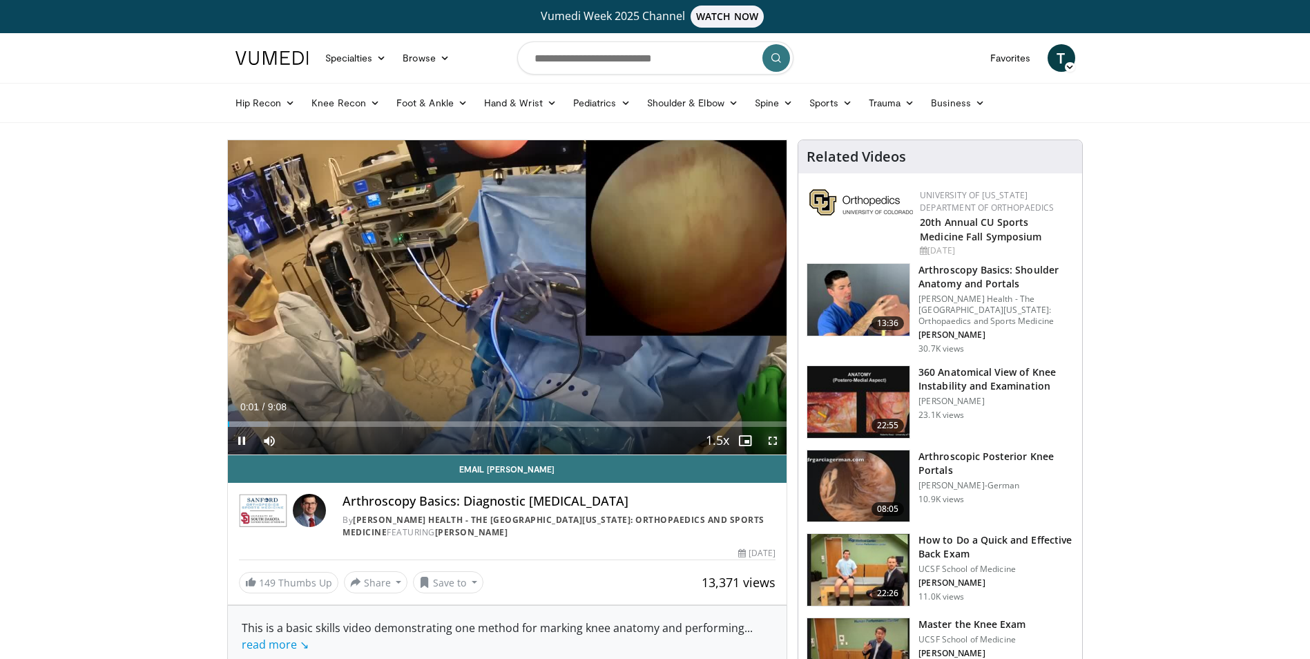
click at [772, 443] on span "Video Player" at bounding box center [773, 441] width 28 height 28
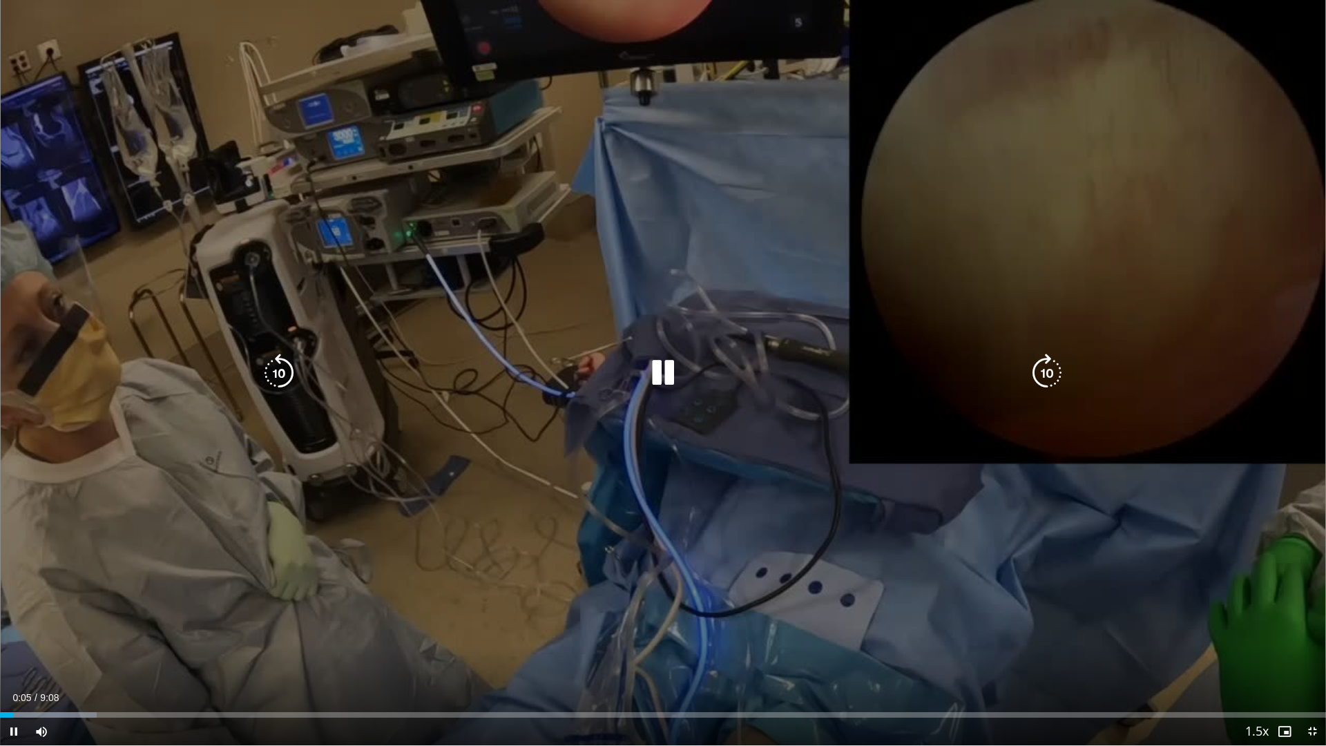
click at [1051, 372] on icon "Video Player" at bounding box center [1047, 373] width 39 height 39
click at [281, 376] on icon "Video Player" at bounding box center [279, 373] width 39 height 39
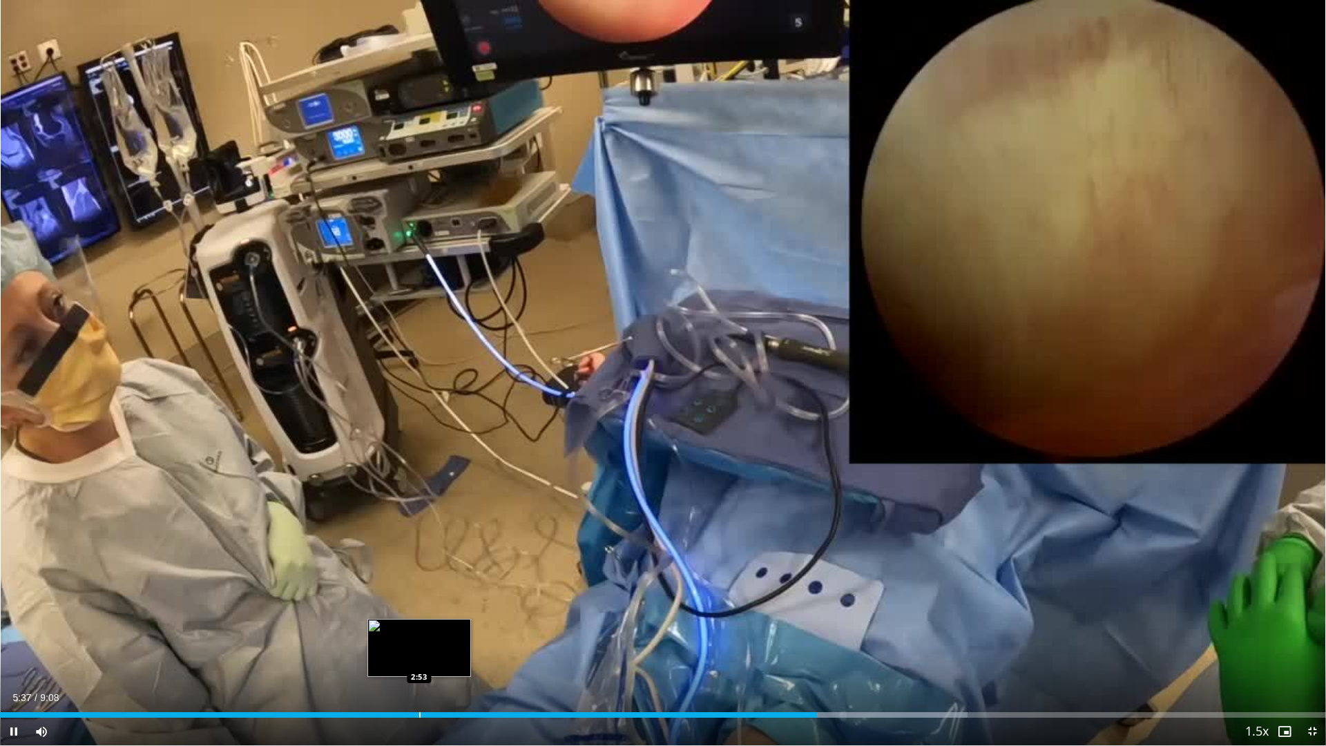
click at [419, 658] on div "Progress Bar" at bounding box center [419, 715] width 1 height 6
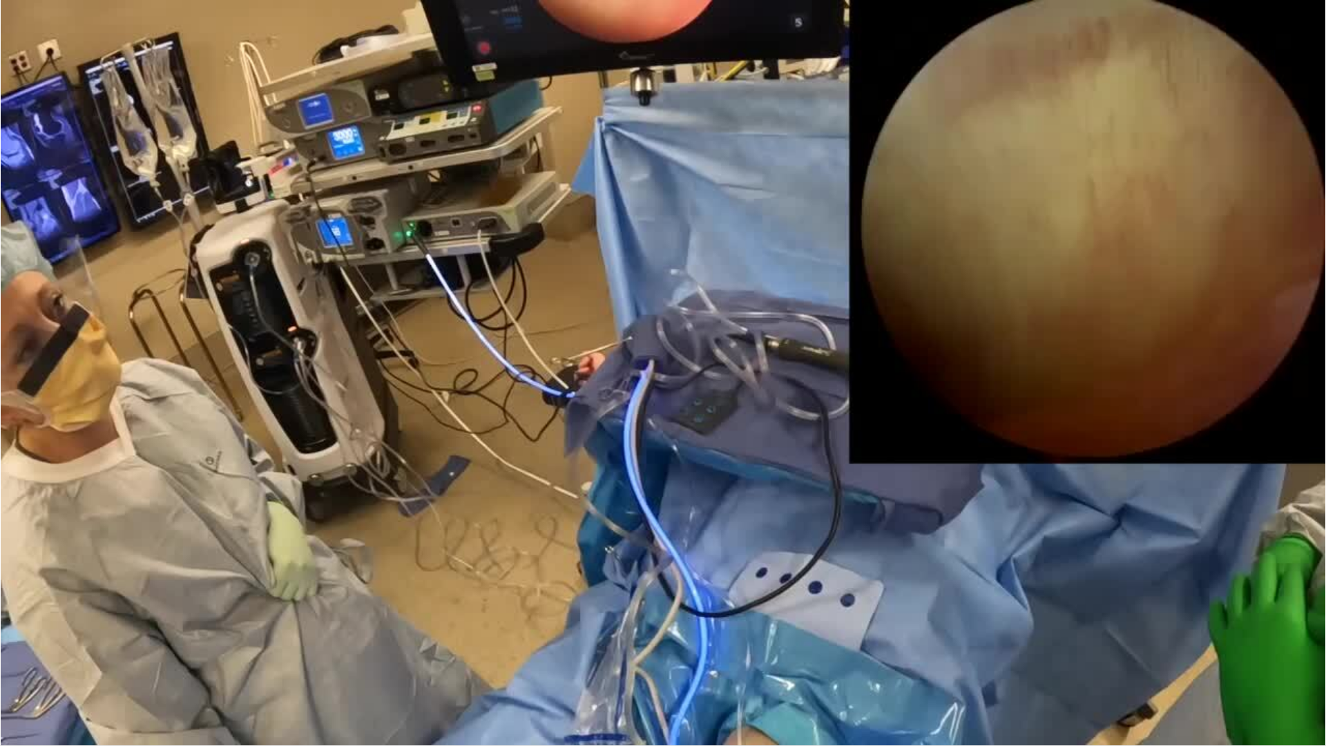
click at [337, 609] on div "40 seconds Tap to unmute" at bounding box center [663, 372] width 1326 height 745
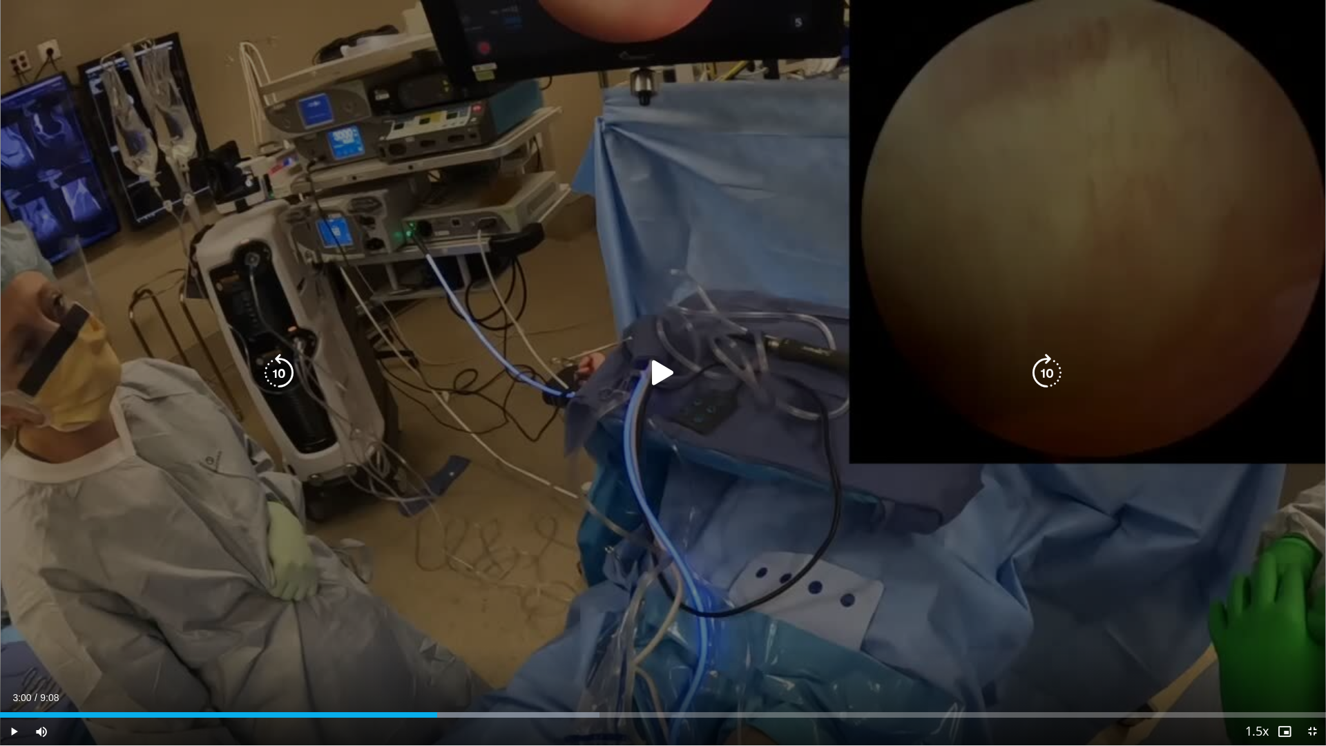
click at [656, 381] on icon "Video Player" at bounding box center [663, 373] width 39 height 39
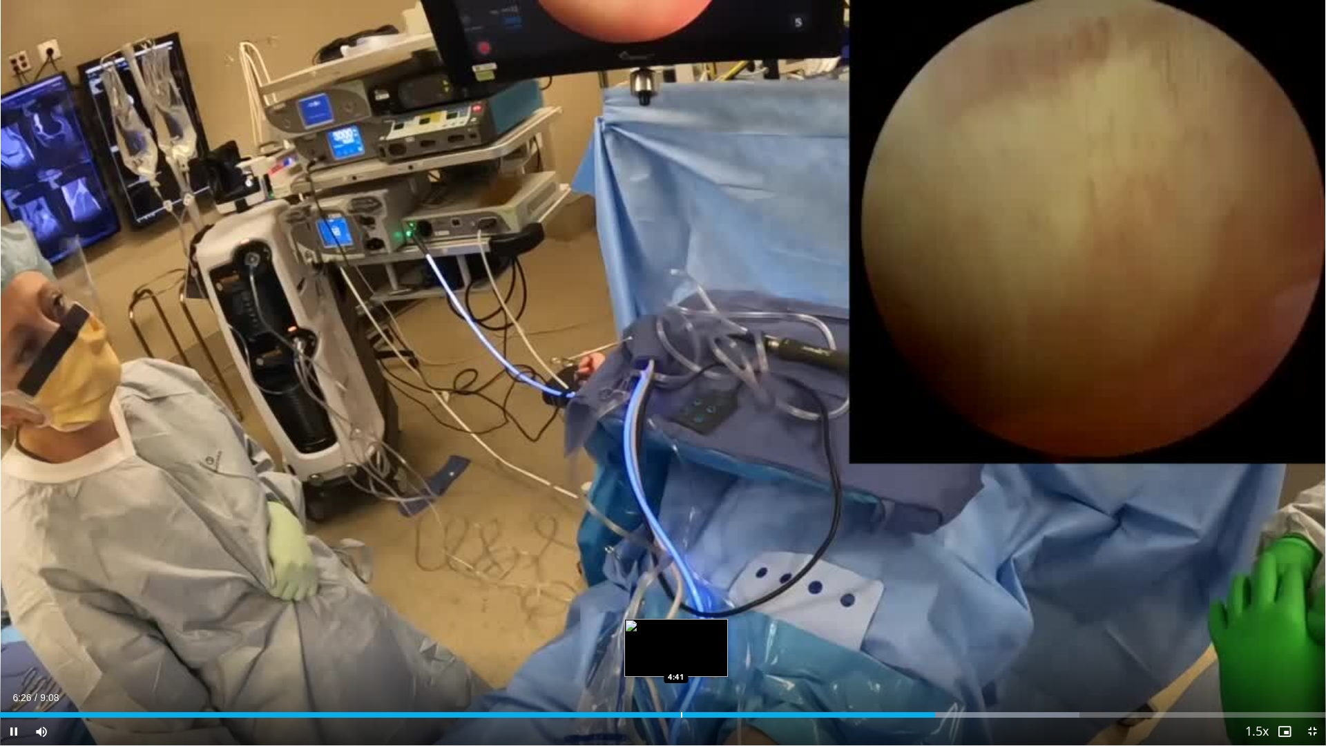
click at [676, 658] on div "Loaded : 81.41% 6:26 4:41" at bounding box center [663, 711] width 1326 height 13
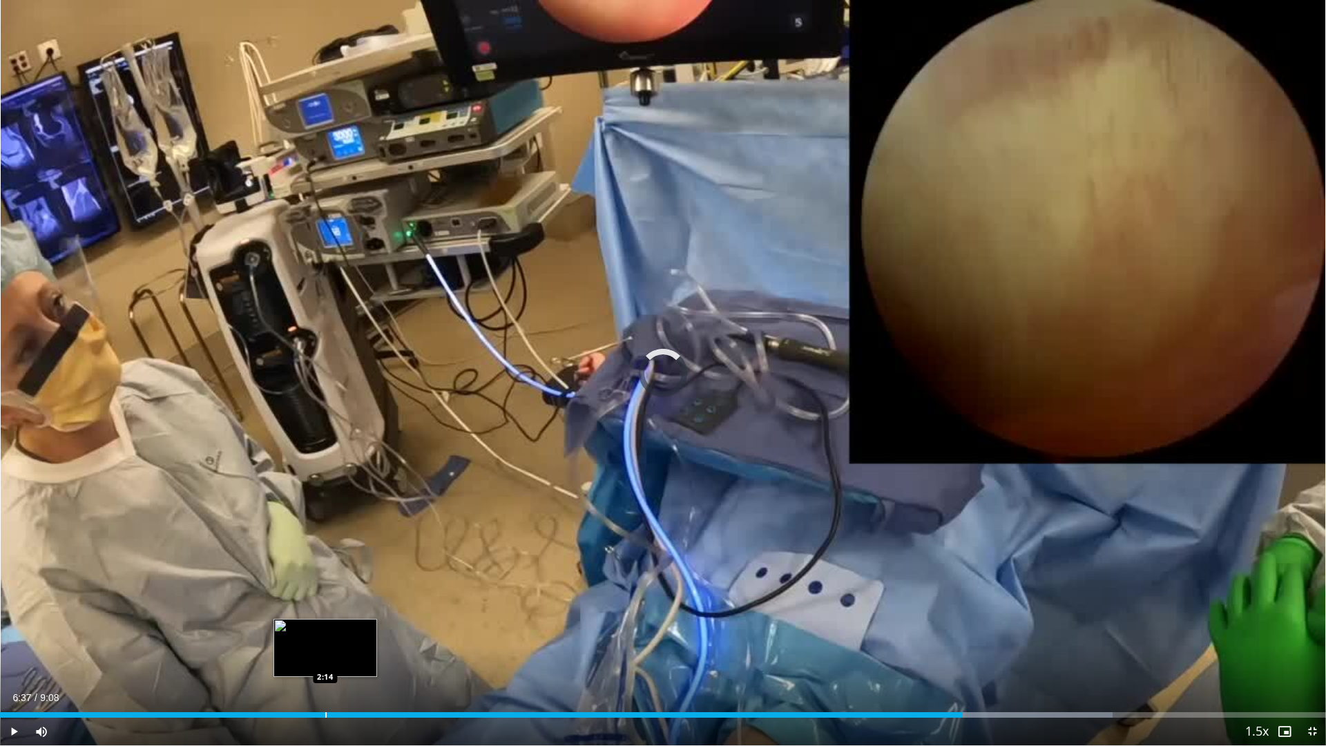
click at [325, 658] on div "Loaded : 83.90% 6:37 2:14" at bounding box center [663, 715] width 1326 height 6
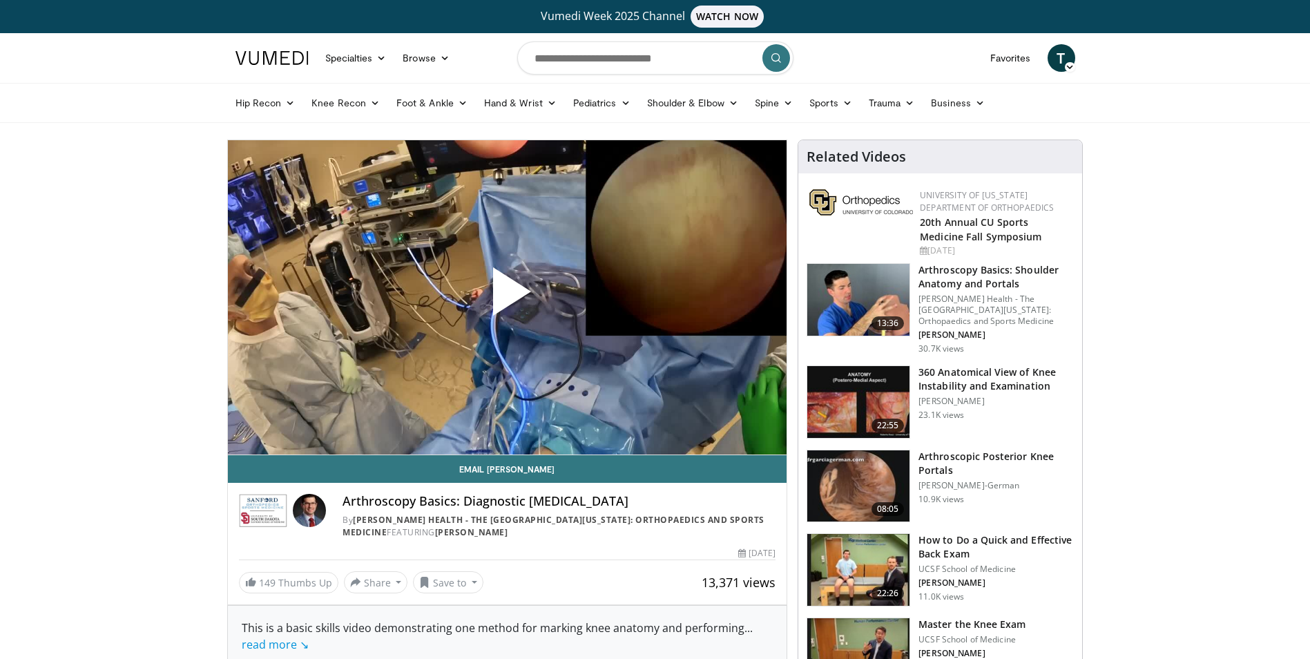
click at [507, 297] on span "Video Player" at bounding box center [507, 297] width 0 height 0
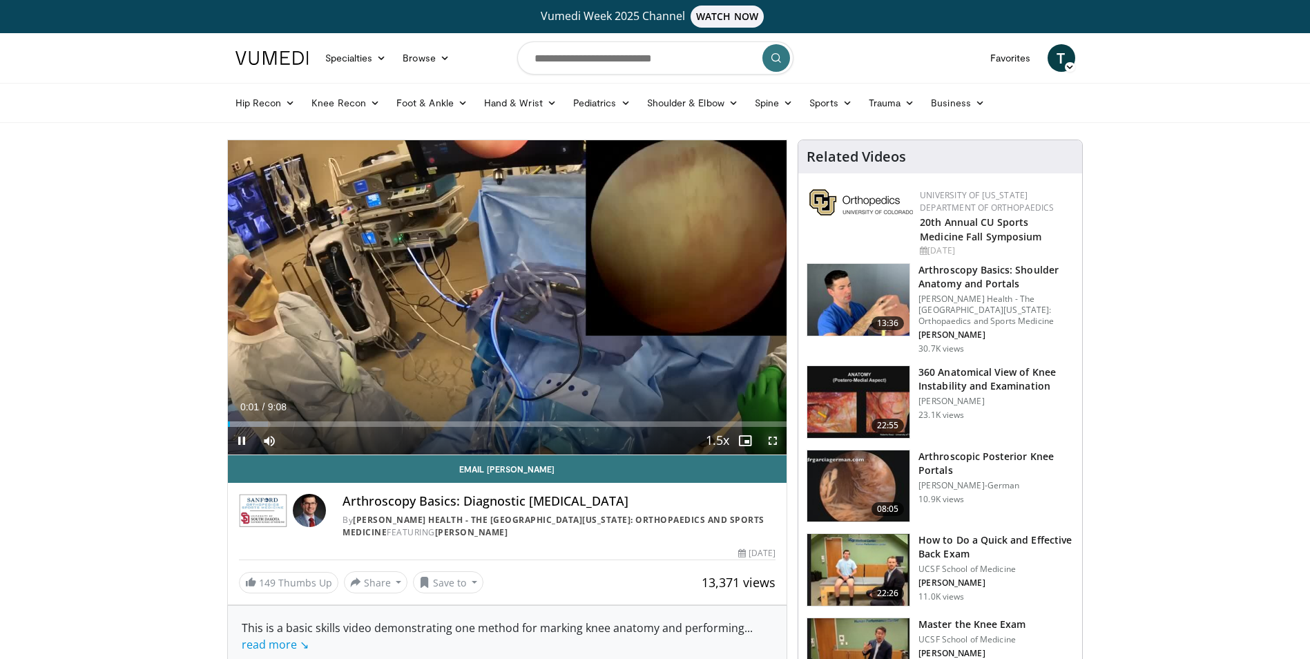
click at [770, 439] on span "Video Player" at bounding box center [773, 441] width 28 height 28
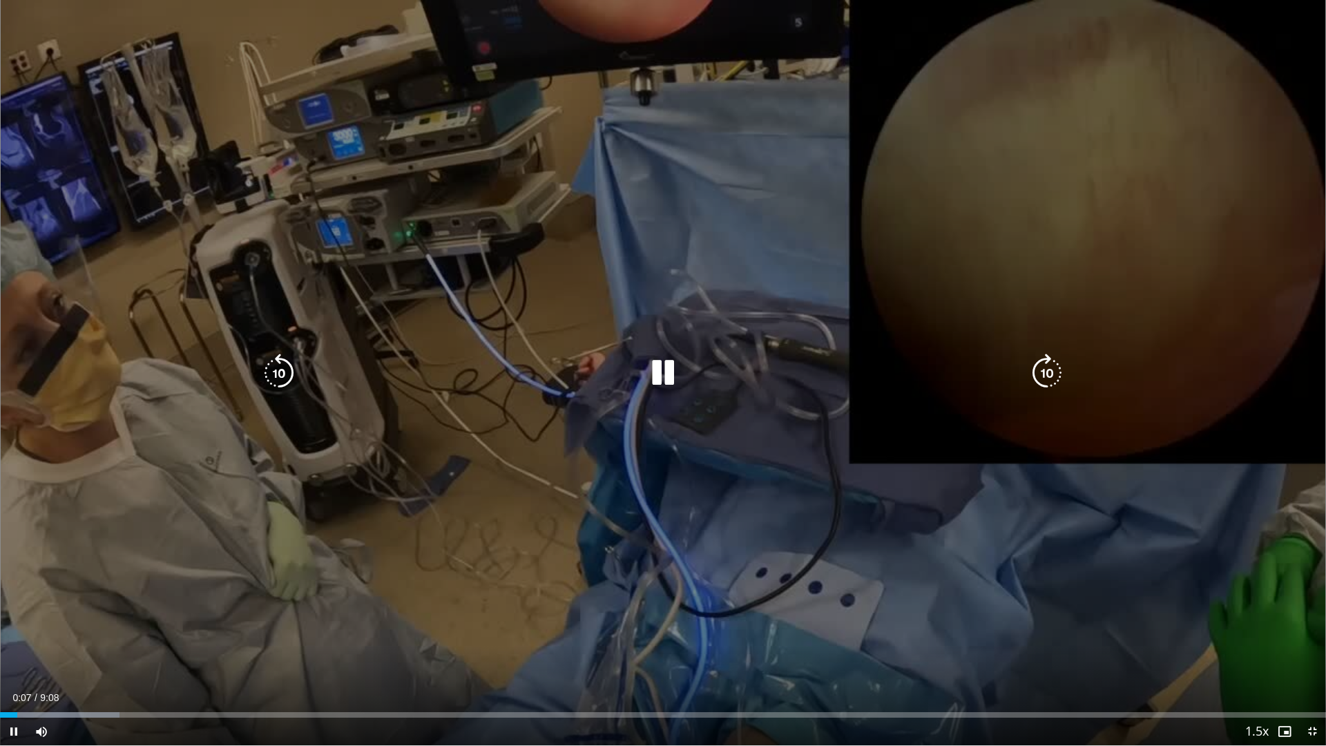
click at [1044, 375] on icon "Video Player" at bounding box center [1047, 373] width 39 height 39
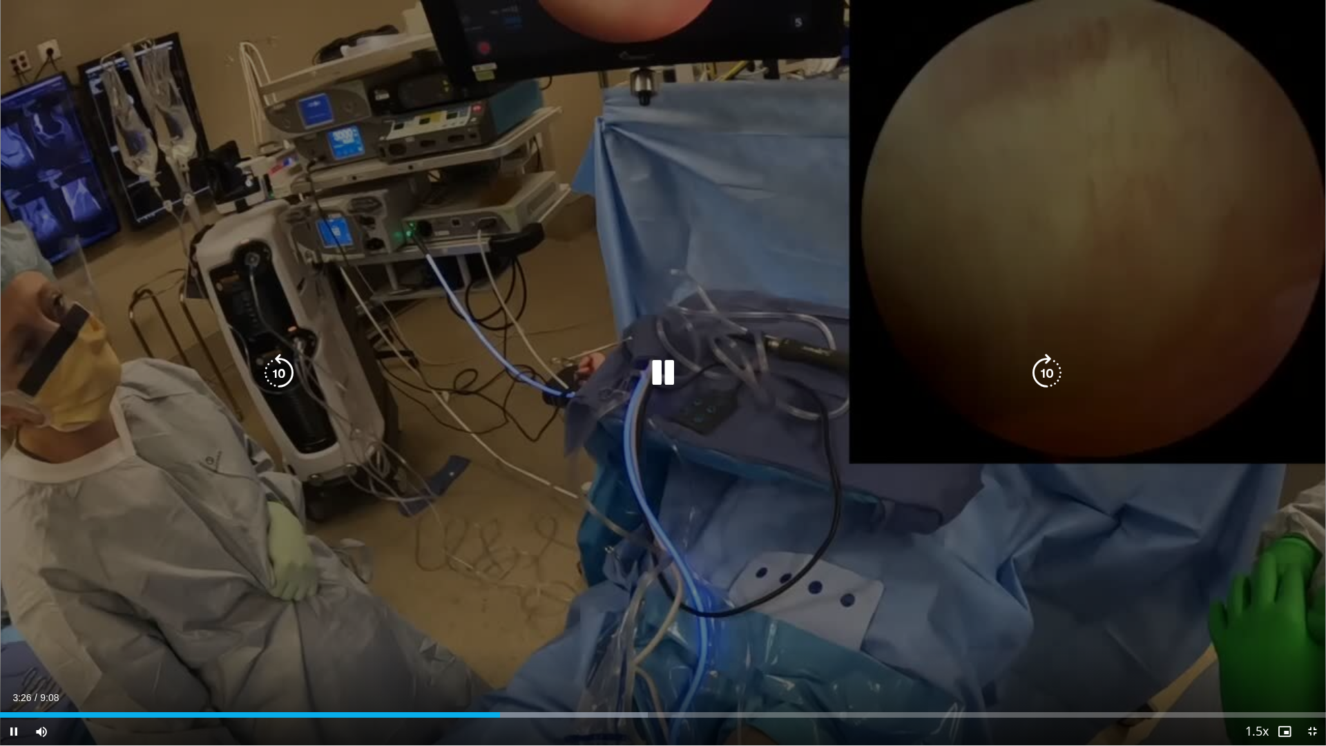
click at [669, 373] on icon "Video Player" at bounding box center [663, 373] width 39 height 39
click at [655, 374] on icon "Video Player" at bounding box center [663, 373] width 39 height 39
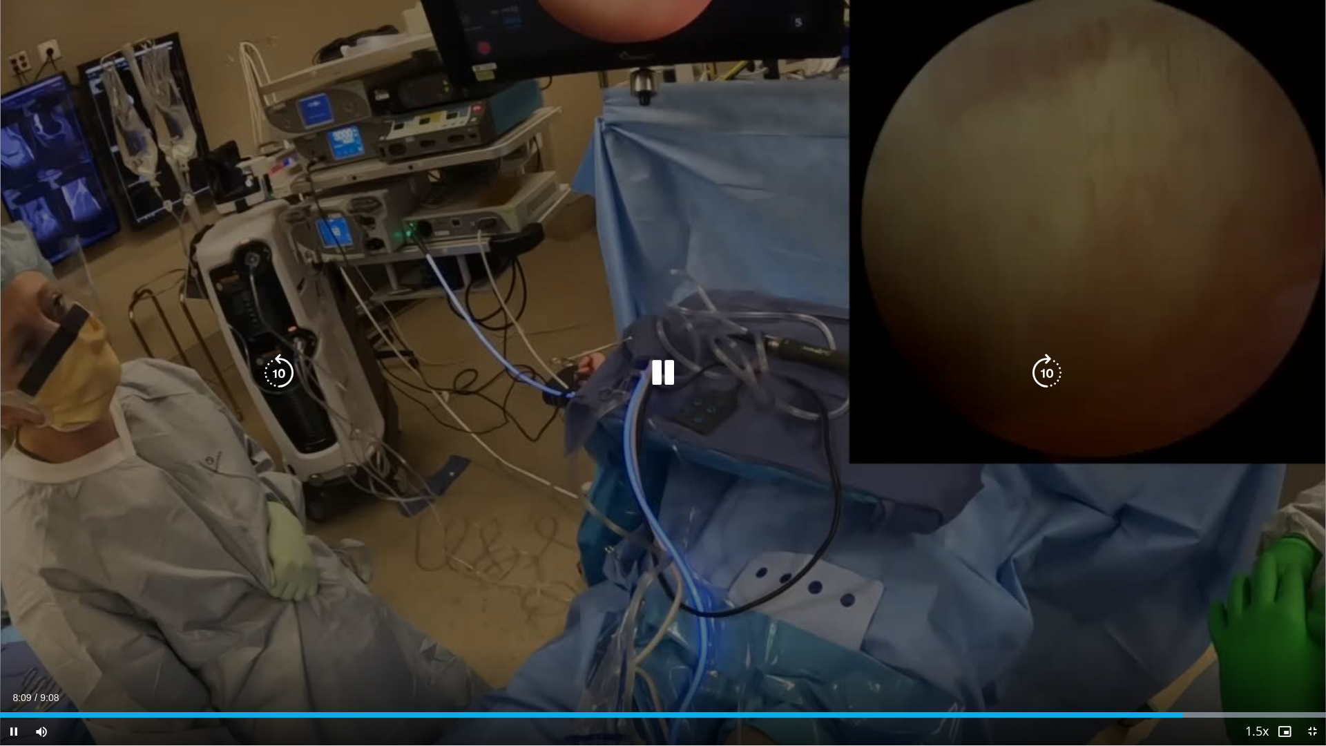
click at [656, 375] on icon "Video Player" at bounding box center [663, 373] width 39 height 39
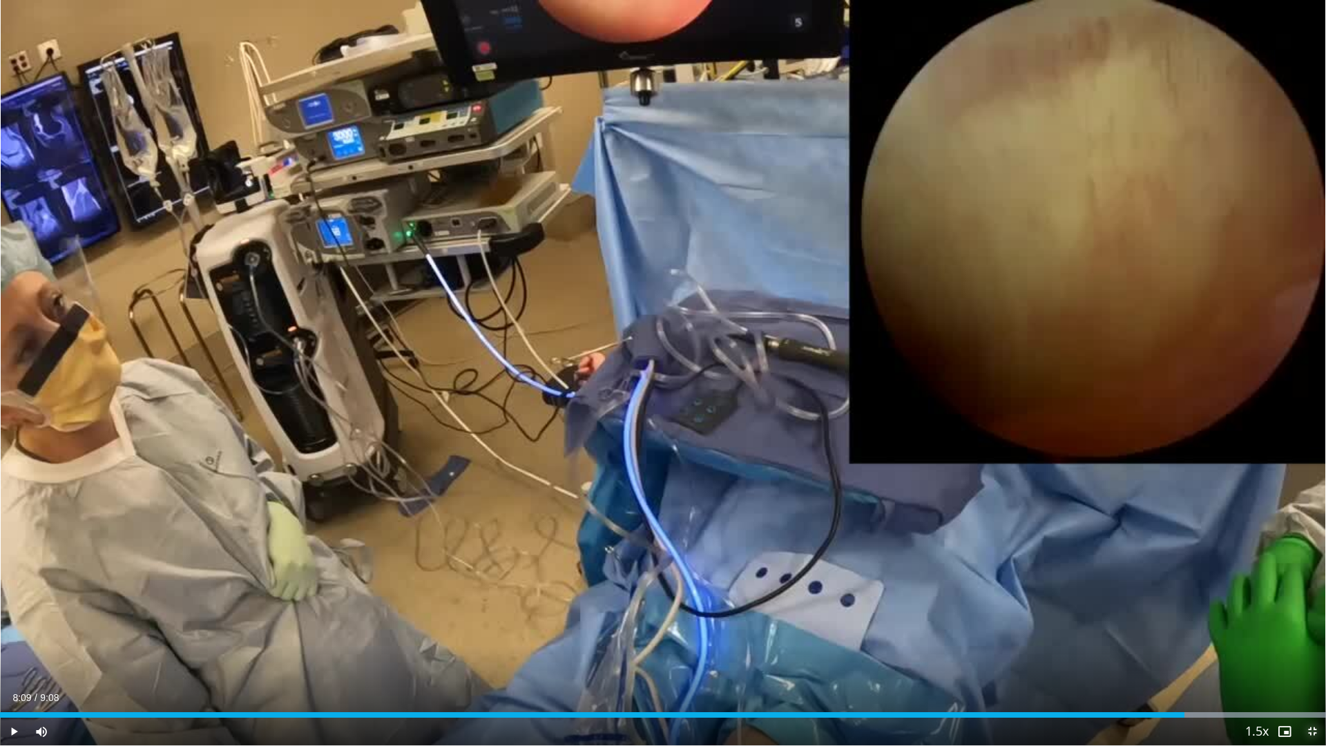
click at [1307, 658] on span "Video Player" at bounding box center [1313, 732] width 28 height 28
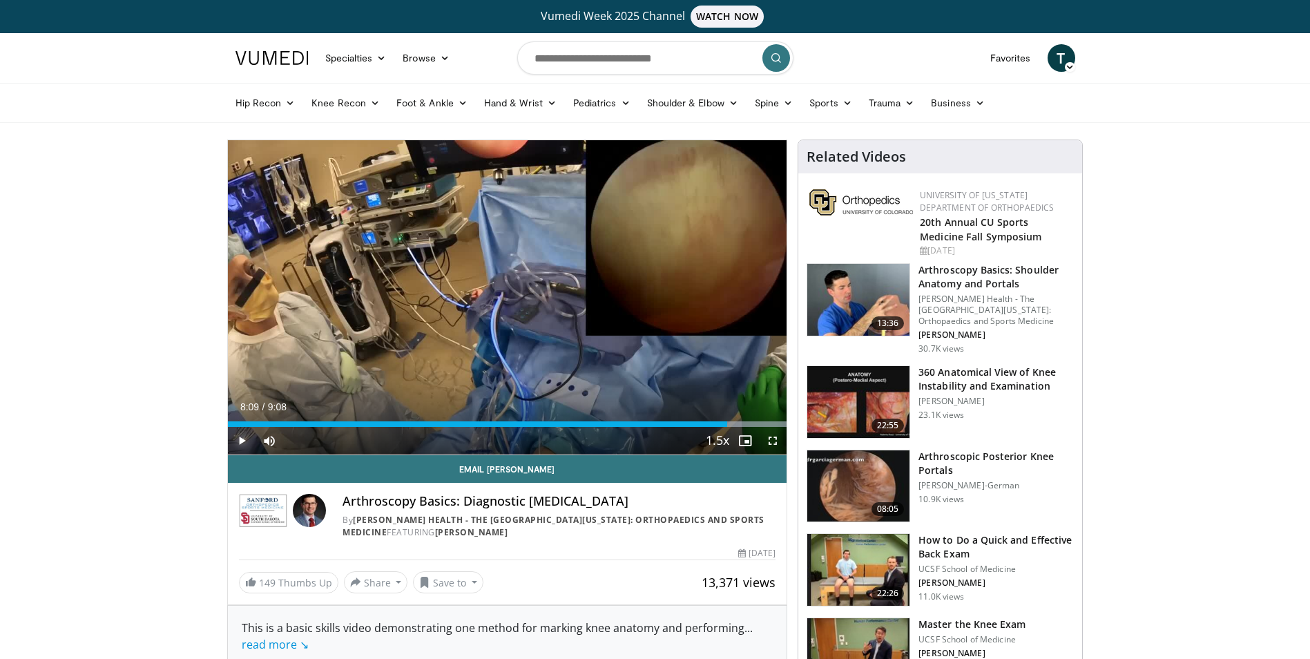
click at [243, 439] on span "Video Player" at bounding box center [242, 441] width 28 height 28
drag, startPoint x: 723, startPoint y: 423, endPoint x: 239, endPoint y: 425, distance: 483.6
click at [239, 425] on div "Loaded : 9.12% 0:16 0:11" at bounding box center [508, 424] width 560 height 6
click at [280, 422] on div "Loaded : 100.00% 9:03 0:52" at bounding box center [508, 424] width 560 height 6
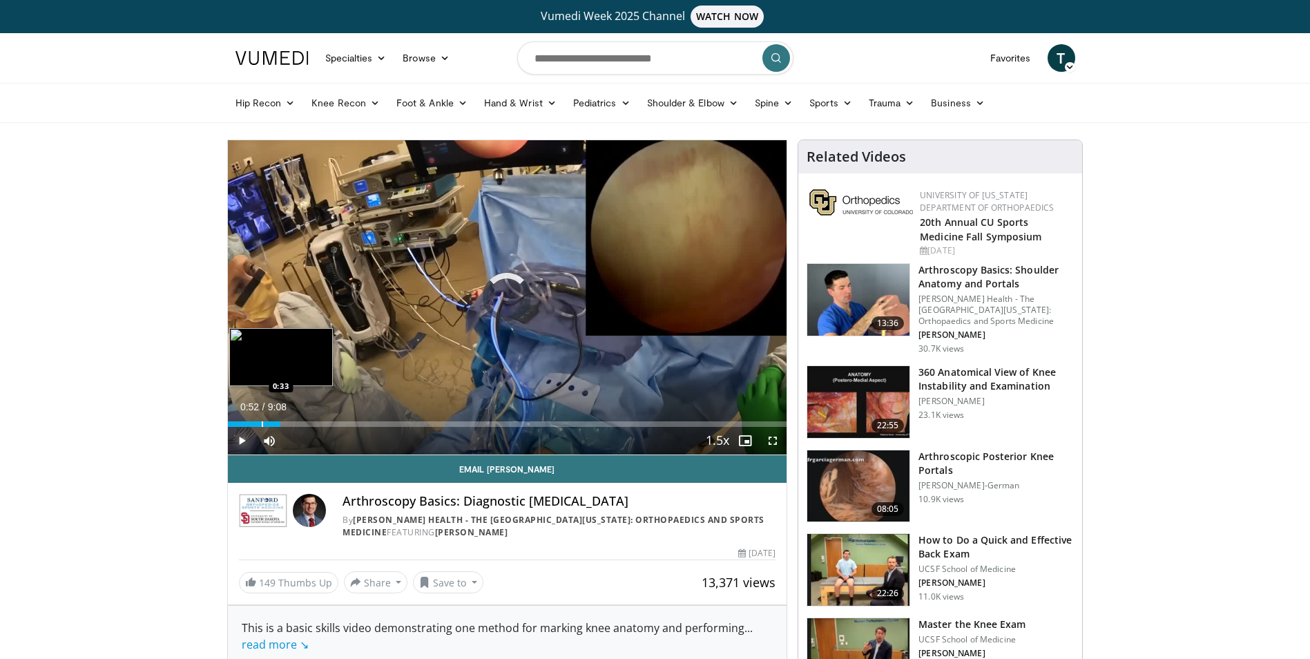
click at [262, 423] on div "Progress Bar" at bounding box center [262, 424] width 1 height 6
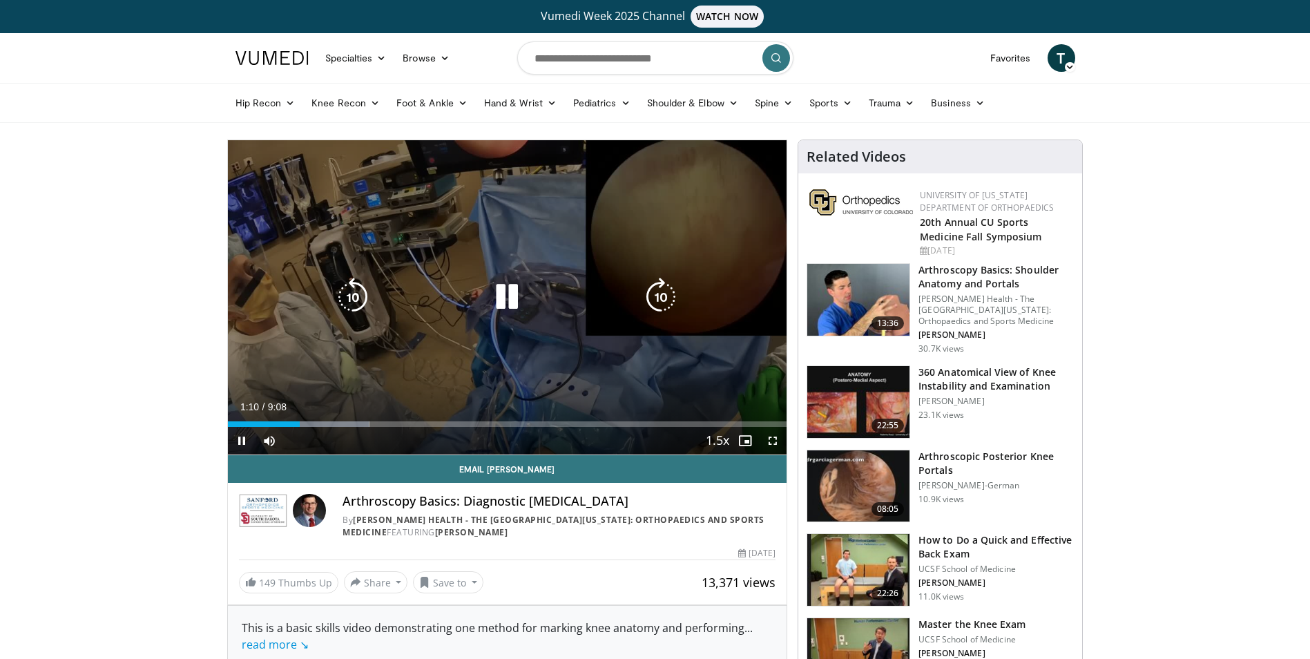
click at [497, 296] on icon "Video Player" at bounding box center [507, 297] width 39 height 39
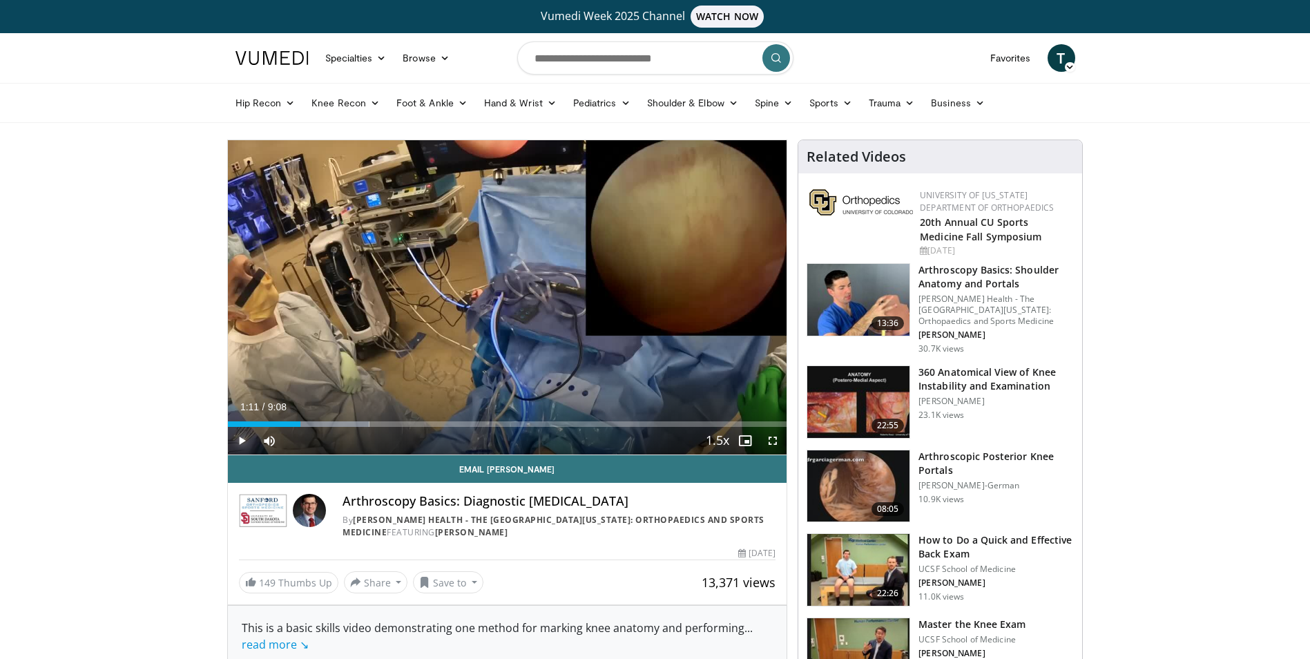
click at [236, 437] on span "Video Player" at bounding box center [242, 441] width 28 height 28
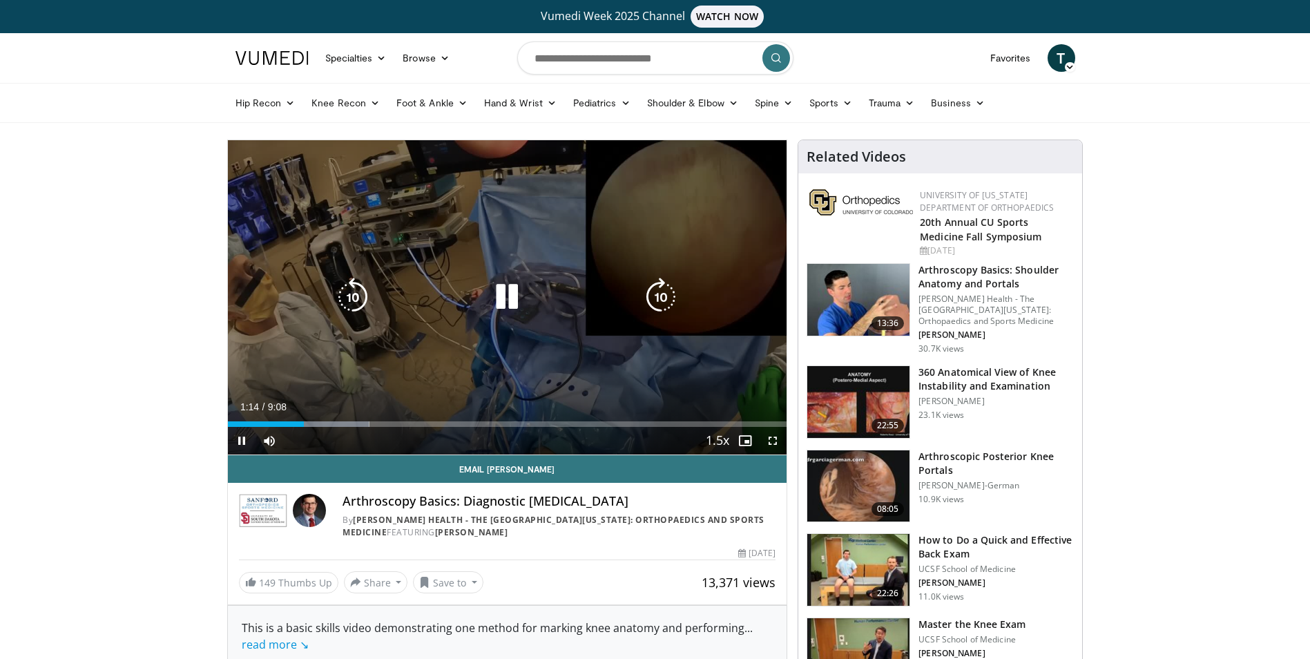
click at [449, 242] on div "10 seconds Tap to unmute" at bounding box center [508, 297] width 560 height 314
click at [519, 293] on icon "Video Player" at bounding box center [507, 297] width 39 height 39
click at [499, 355] on div "10 seconds Tap to unmute" at bounding box center [508, 297] width 560 height 314
